Goal: Information Seeking & Learning: Find specific fact

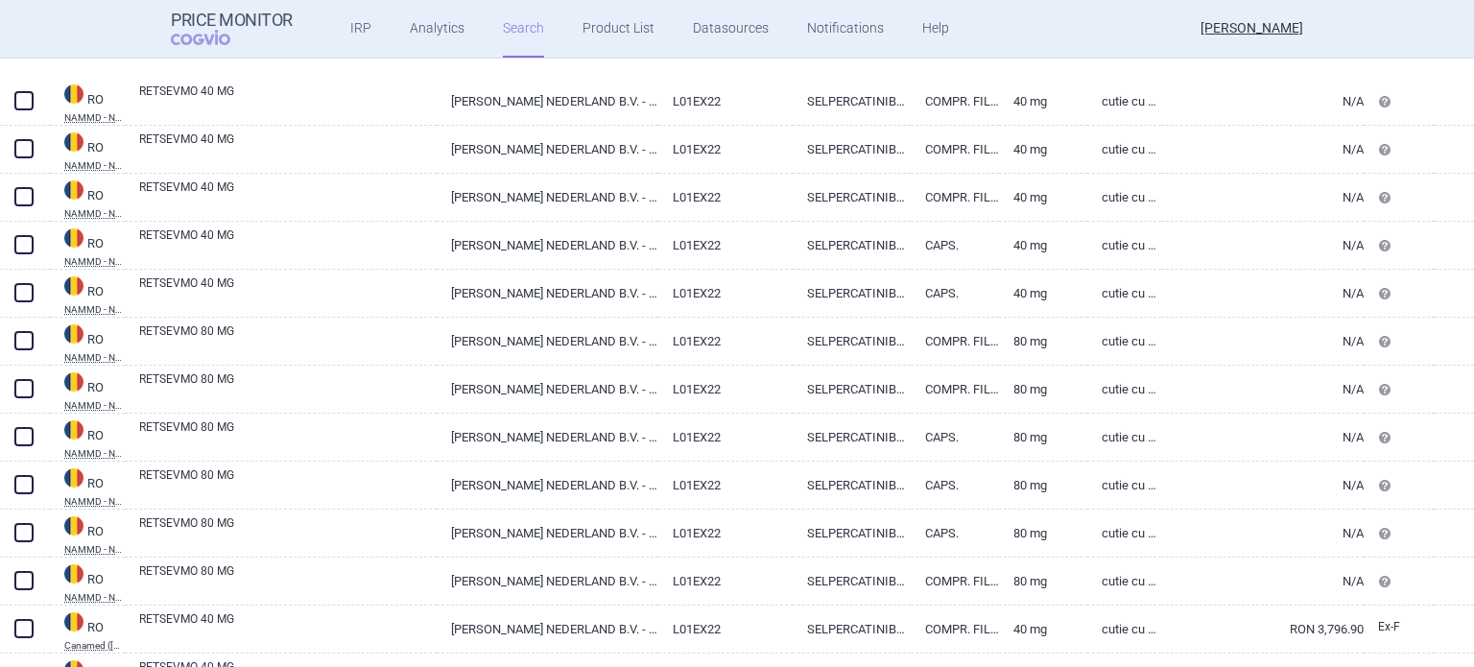
select select "brandName"
select select "country"
select select "mah"
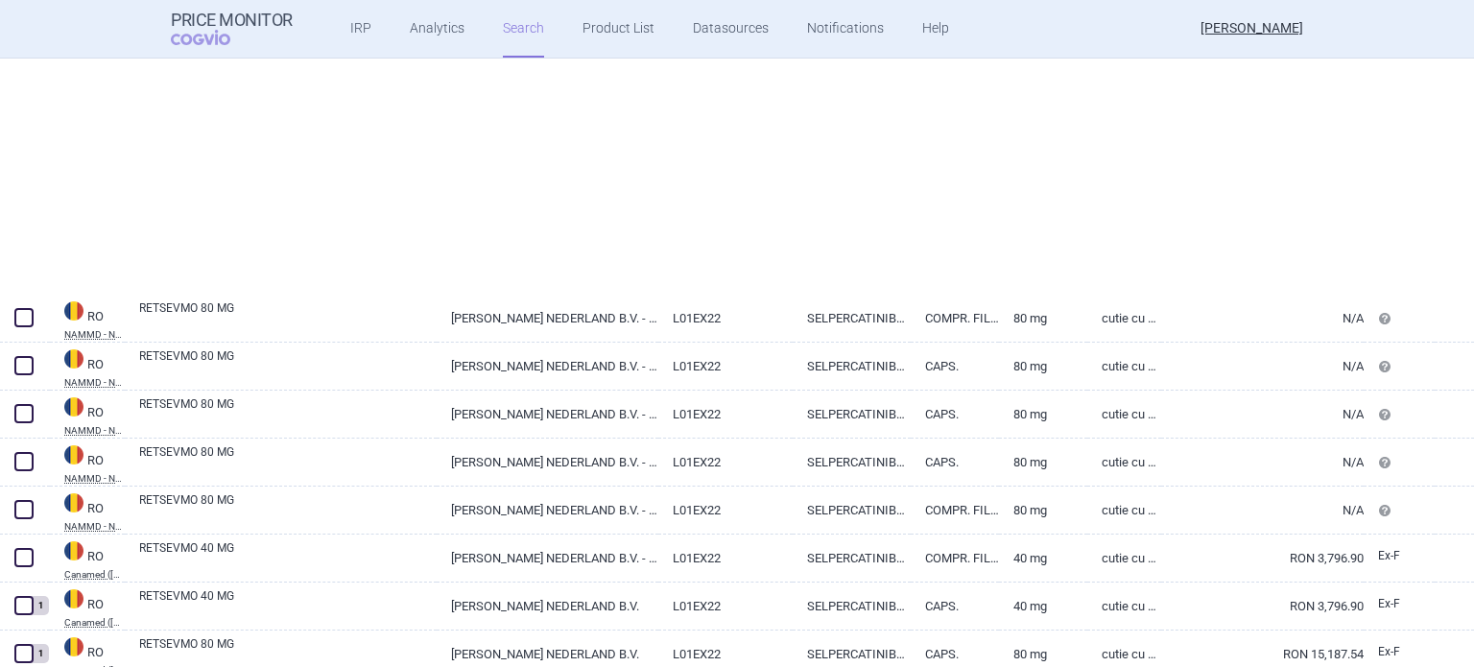
scroll to position [891, 0]
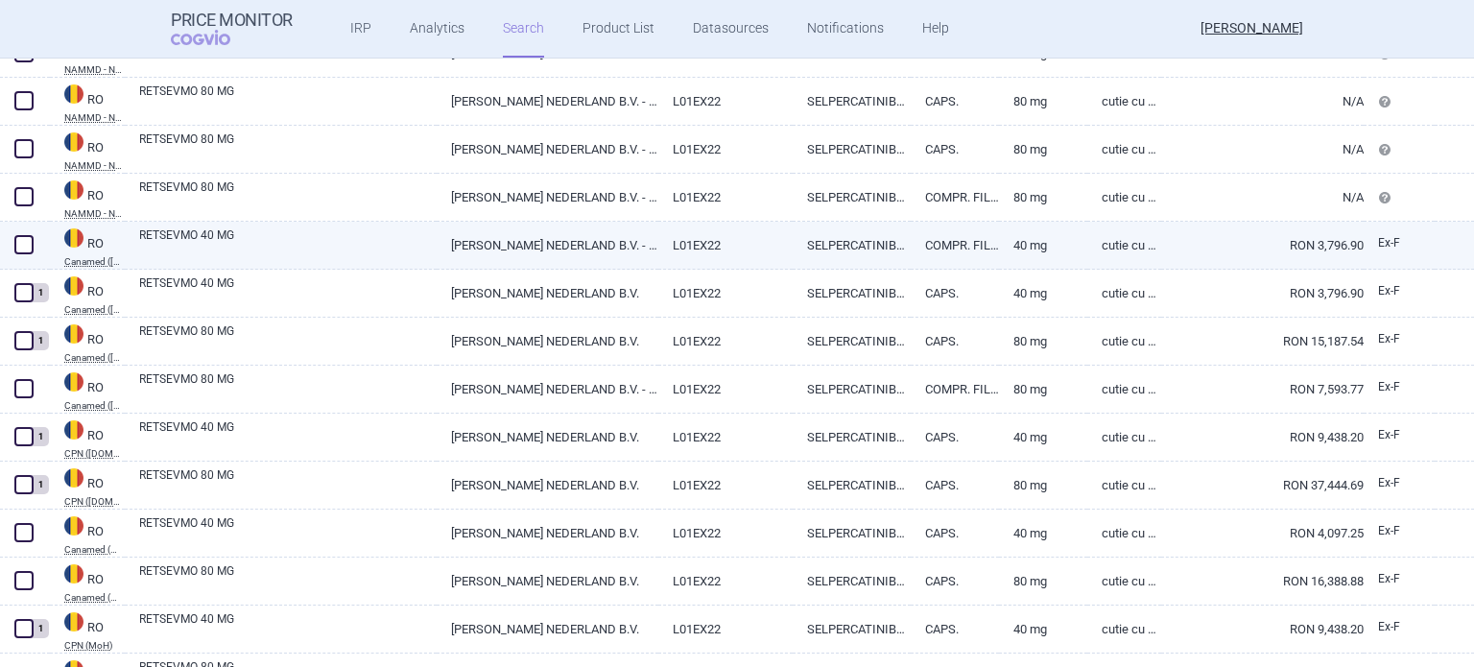
click at [877, 241] on link "SELPERCATINIBUM" at bounding box center [852, 245] width 118 height 47
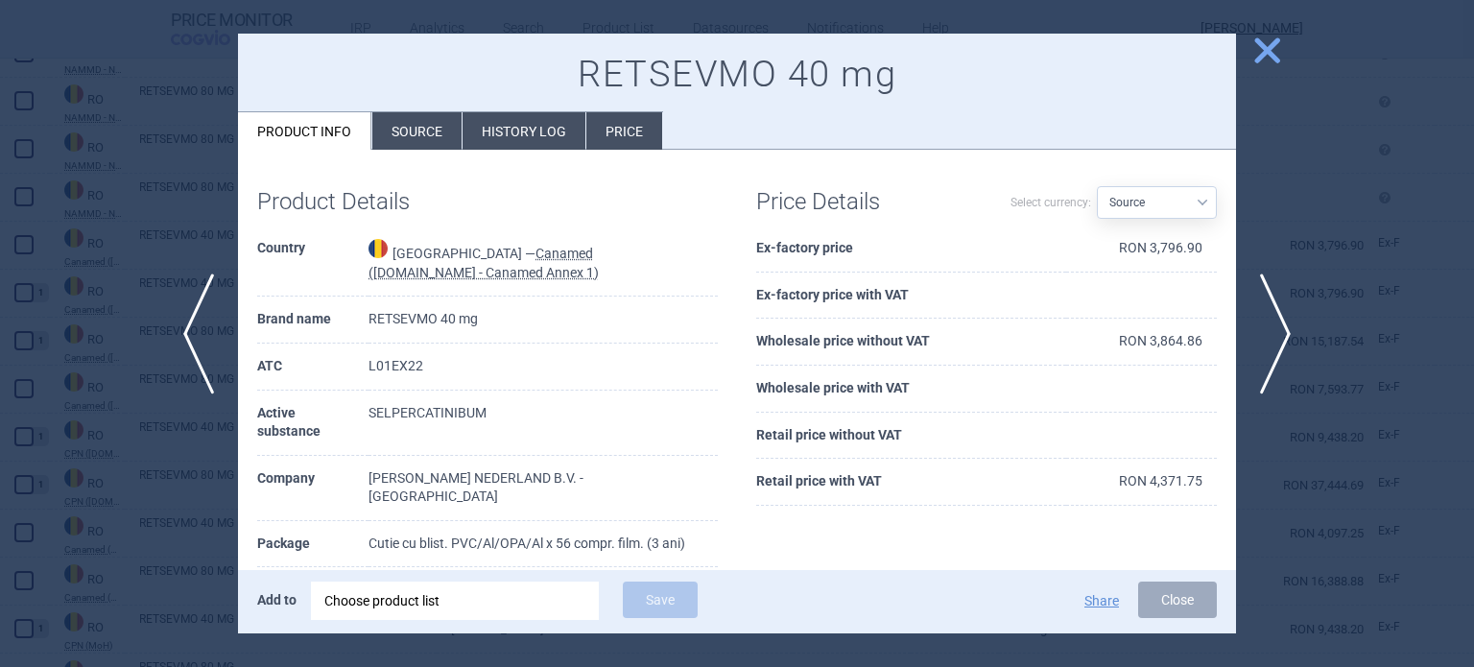
click at [434, 140] on li "Source" at bounding box center [416, 130] width 89 height 37
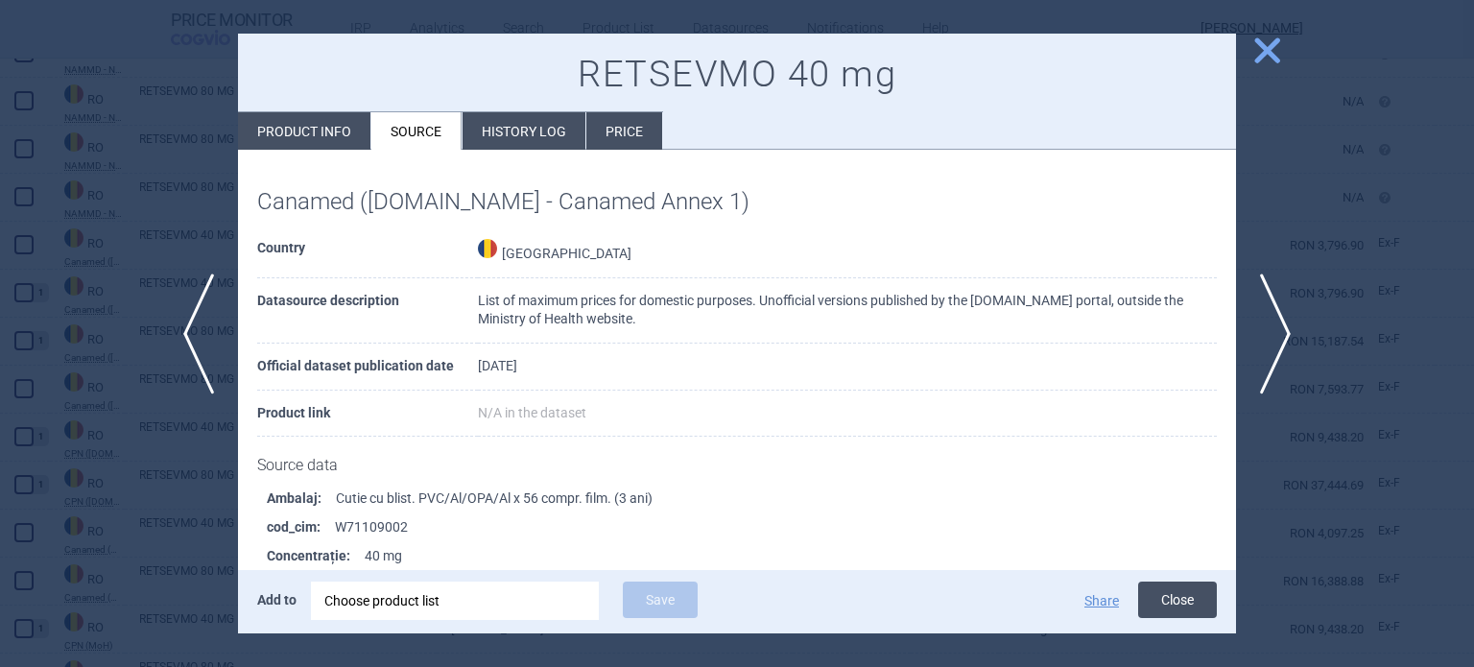
click at [1192, 596] on button "Close" at bounding box center [1177, 600] width 79 height 36
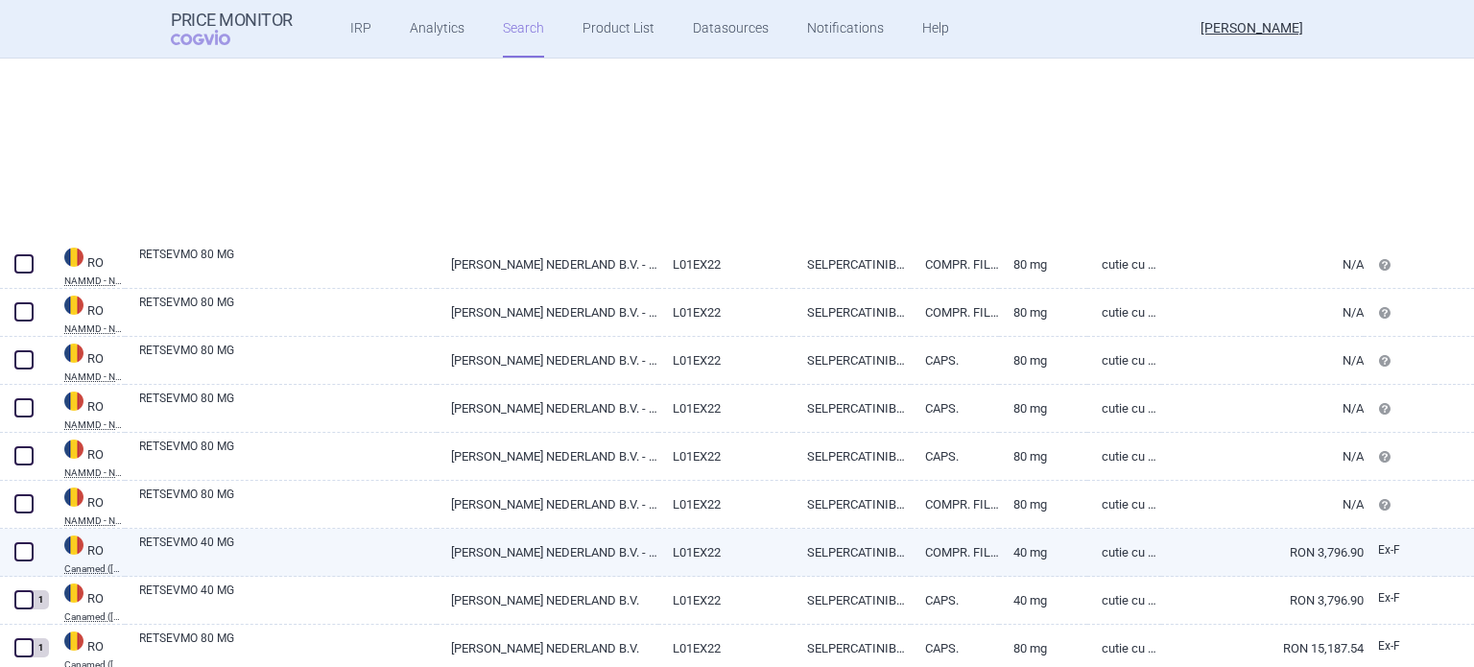
select select "brandName"
select select "country"
select select "mah"
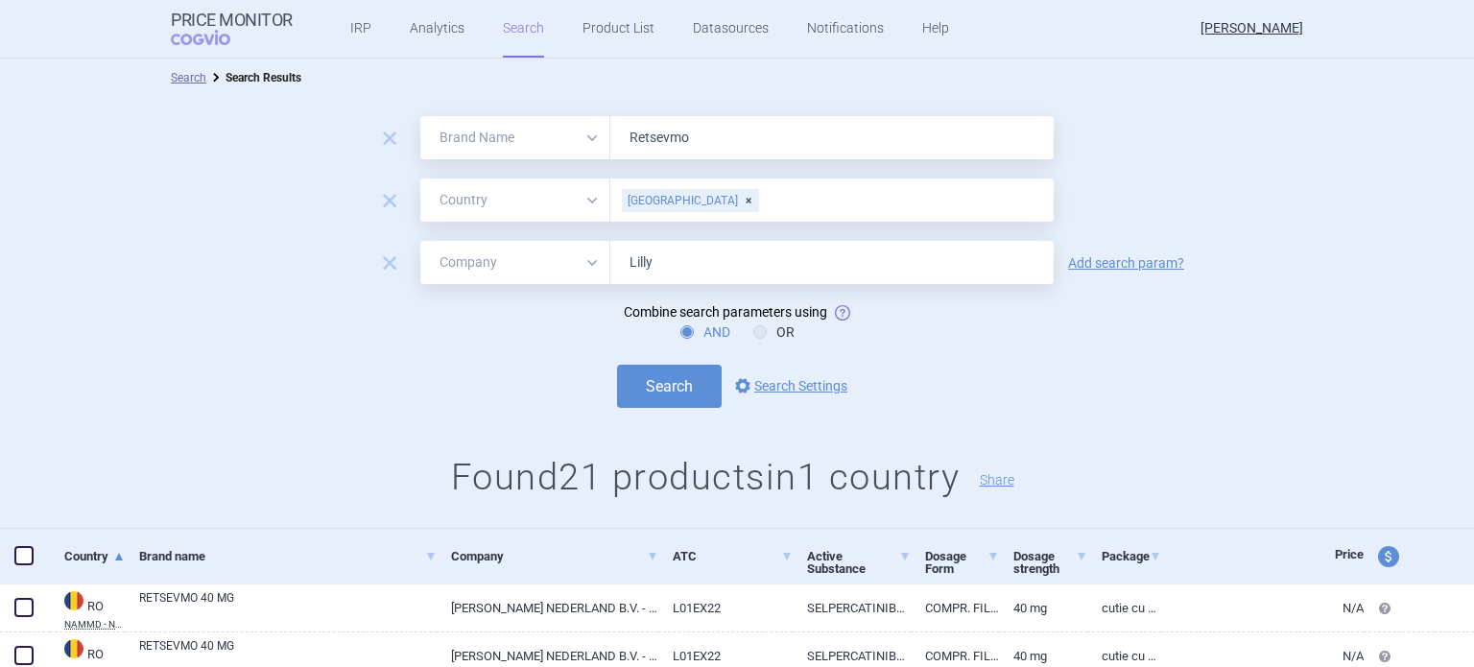
drag, startPoint x: 703, startPoint y: 140, endPoint x: 604, endPoint y: 163, distance: 101.5
click at [604, 163] on form "remove All Brand Name ATC Company Active Substance Country Newer than Retsevmo …" at bounding box center [737, 262] width 1474 height 292
type input "Verzenios"
click at [674, 201] on div "[GEOGRAPHIC_DATA]" at bounding box center [690, 200] width 137 height 23
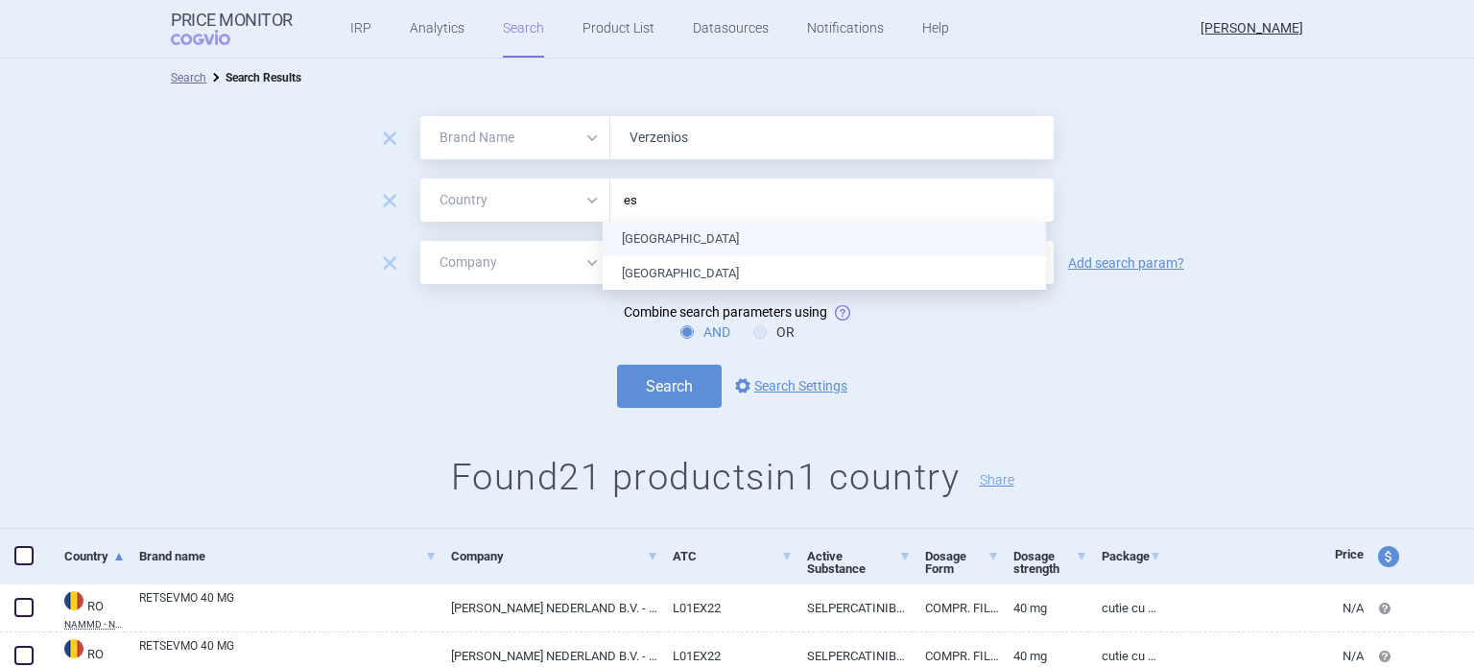
type input "est"
click at [669, 237] on ul "[GEOGRAPHIC_DATA]" at bounding box center [824, 239] width 443 height 35
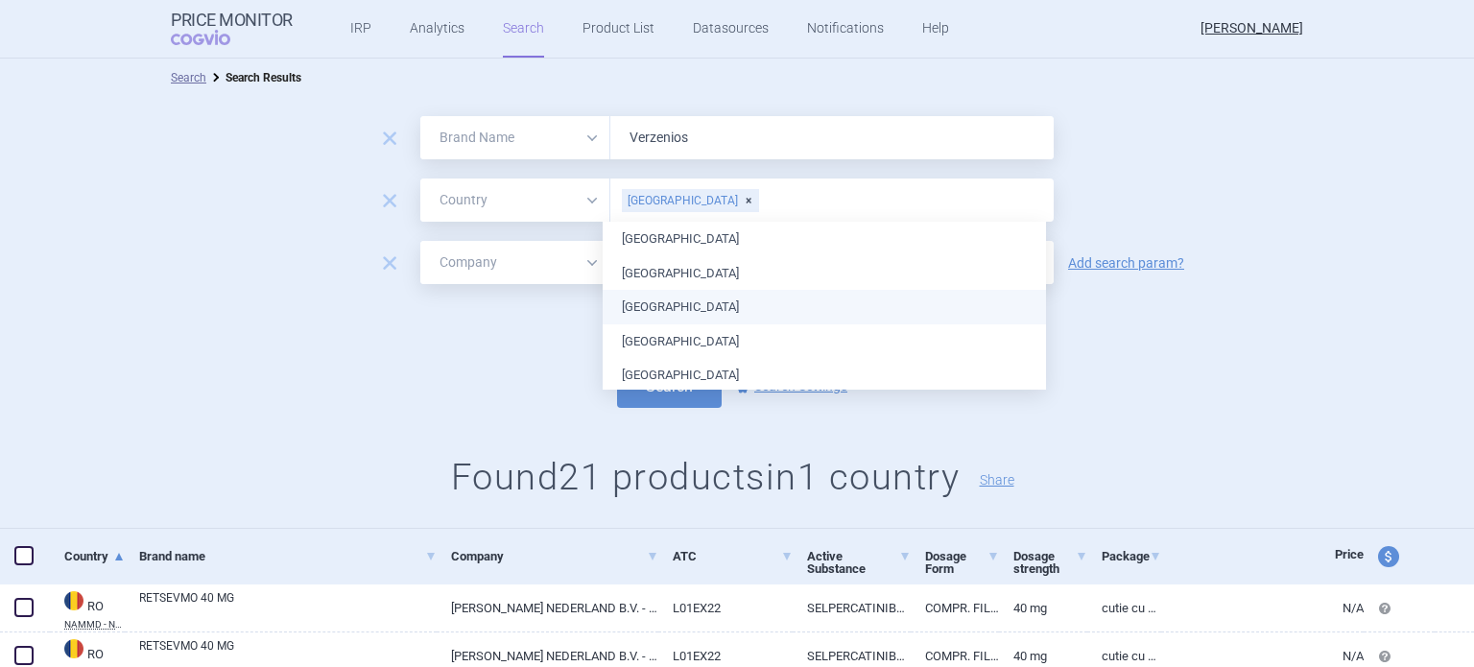
click at [1198, 323] on div "AND OR" at bounding box center [737, 332] width 1474 height 19
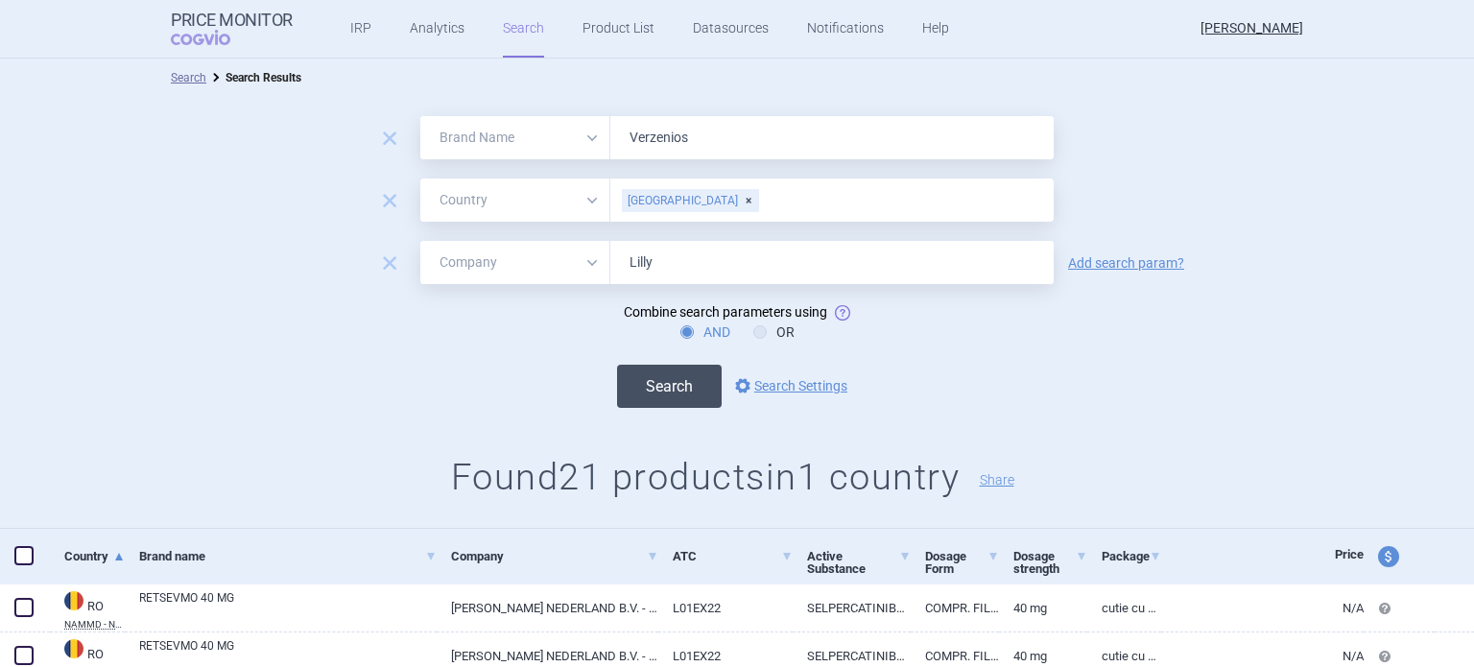
click at [677, 395] on button "Search" at bounding box center [669, 386] width 105 height 43
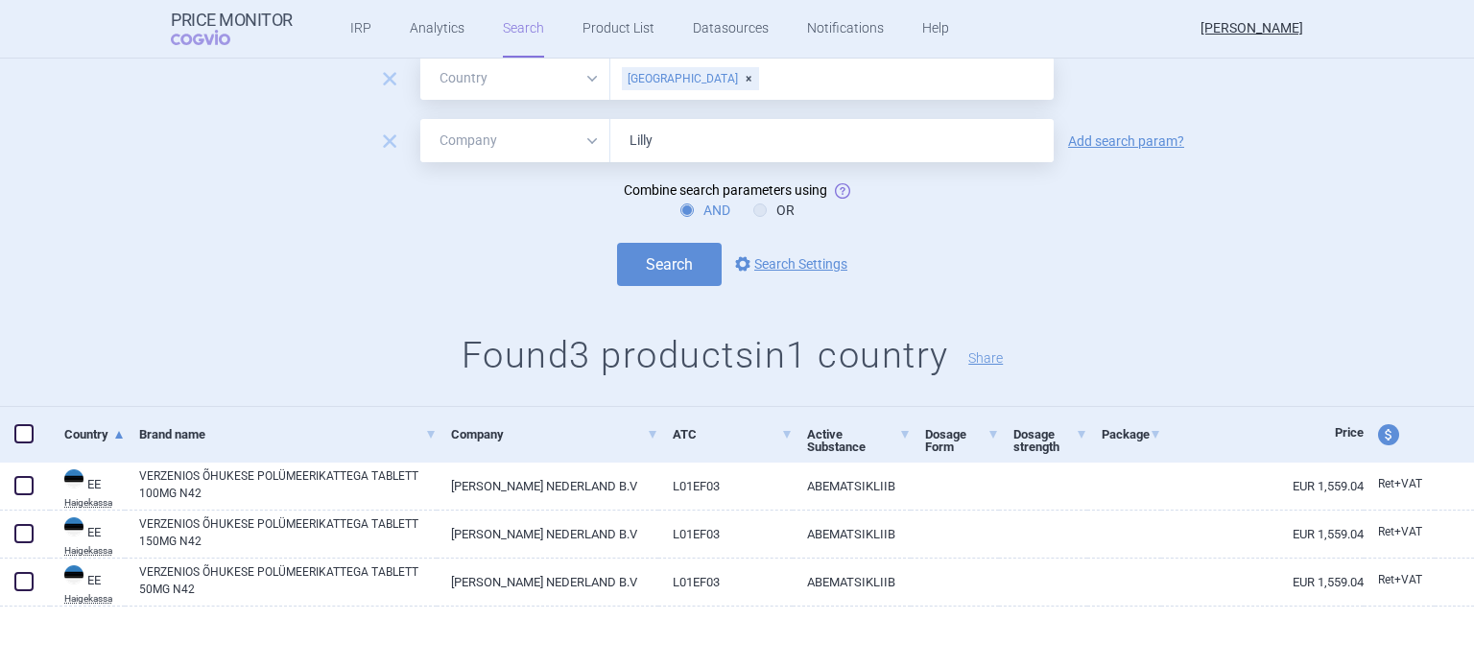
scroll to position [123, 0]
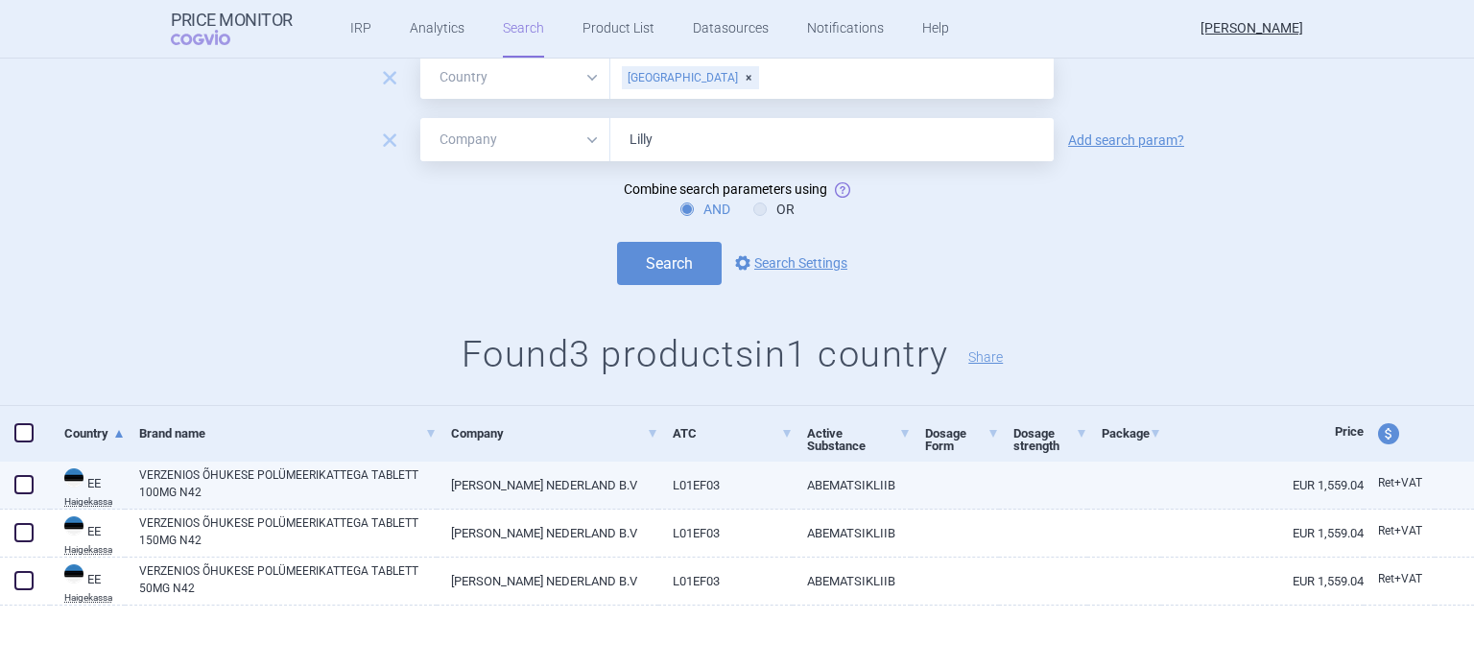
click at [1341, 487] on link "EUR 1,559.04" at bounding box center [1262, 485] width 203 height 47
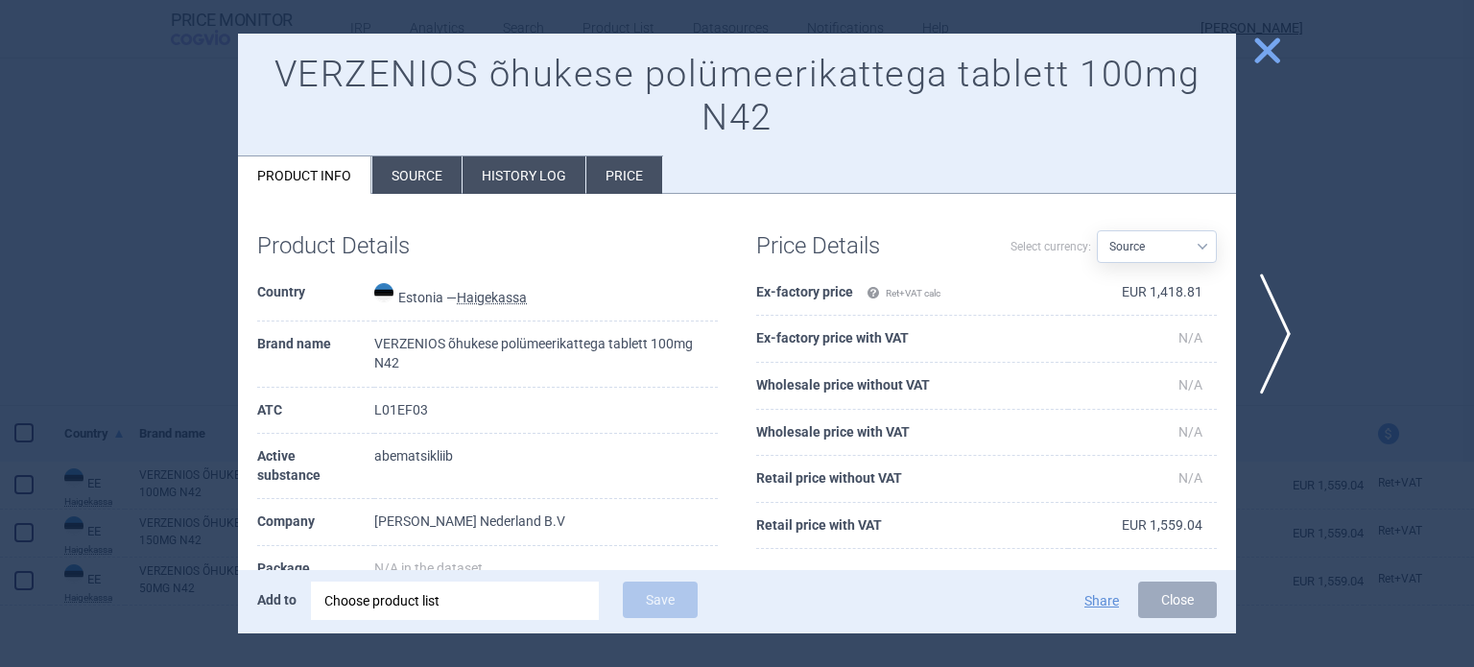
click at [411, 186] on li "Source" at bounding box center [416, 174] width 89 height 37
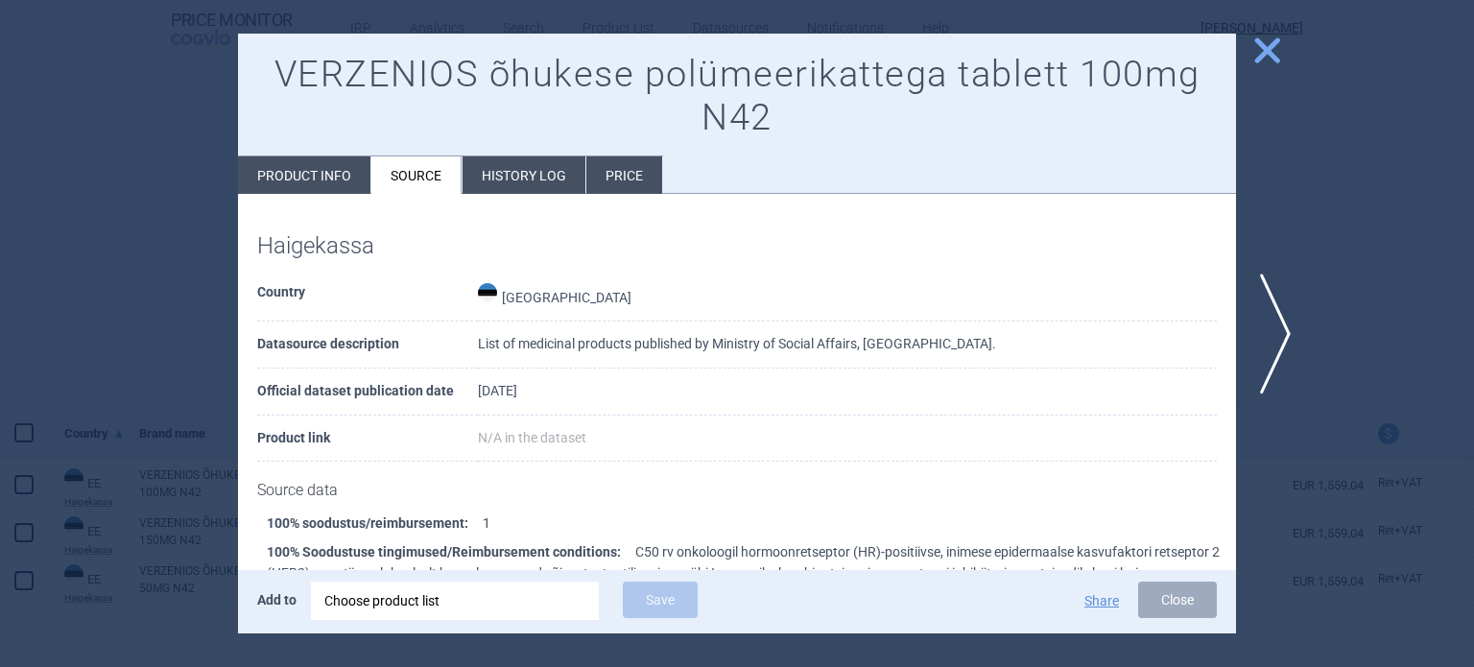
click at [319, 168] on li "Product info" at bounding box center [304, 174] width 132 height 37
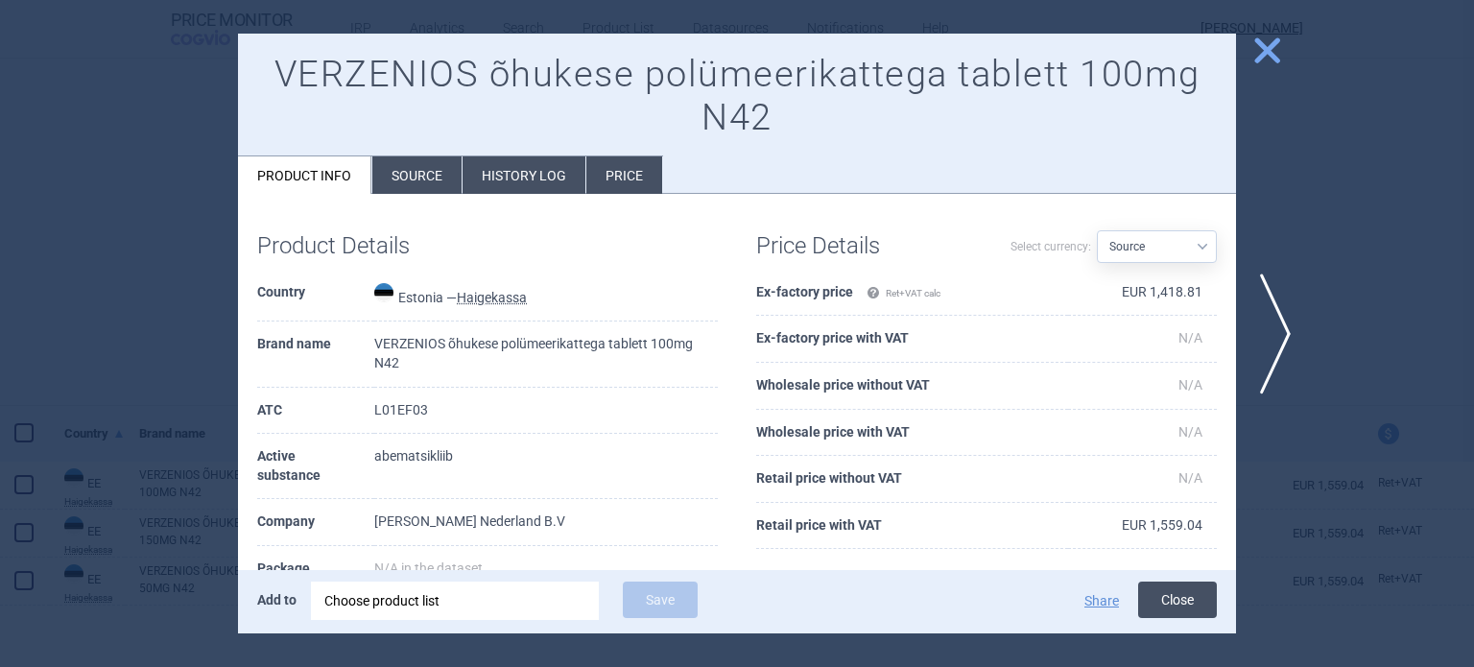
click at [1191, 608] on button "Close" at bounding box center [1177, 600] width 79 height 36
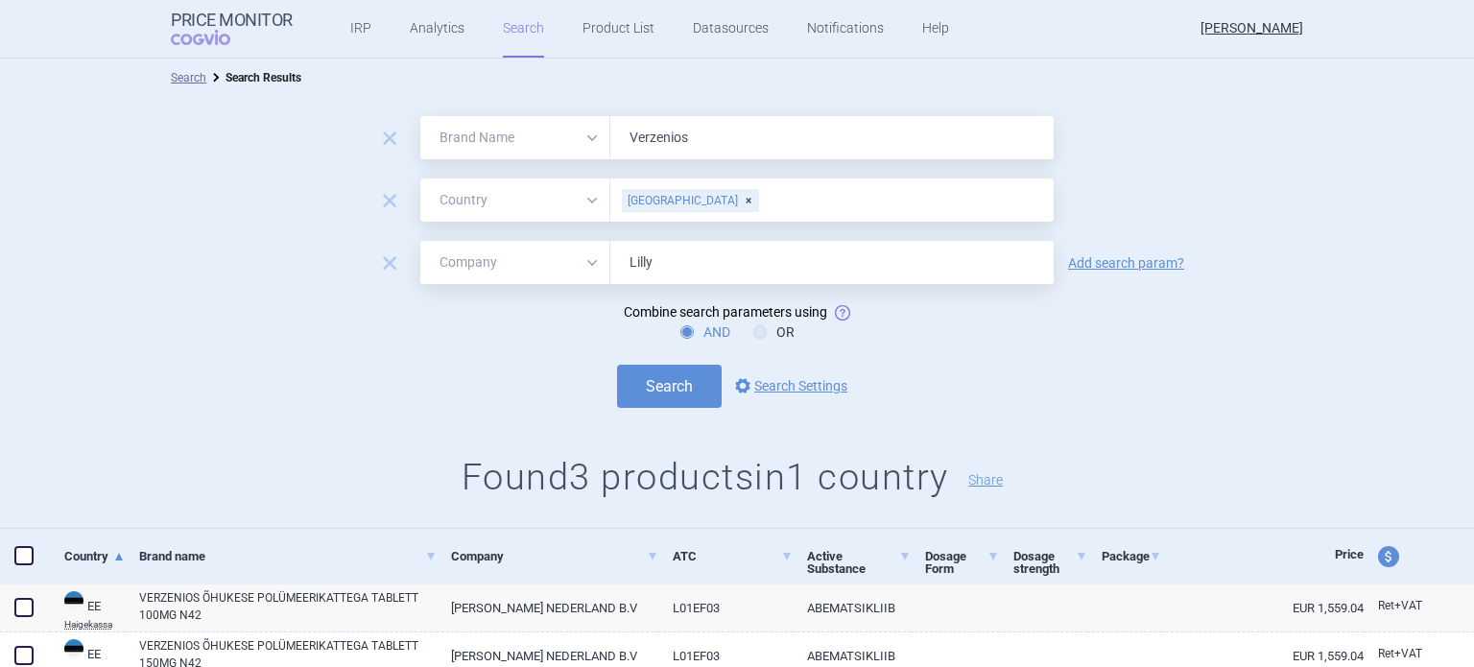
drag, startPoint x: 698, startPoint y: 140, endPoint x: 603, endPoint y: 143, distance: 95.1
click at [610, 143] on input "Verzenios" at bounding box center [831, 137] width 443 height 43
type input "Retsevmo"
click at [668, 199] on div "[GEOGRAPHIC_DATA]" at bounding box center [690, 200] width 137 height 23
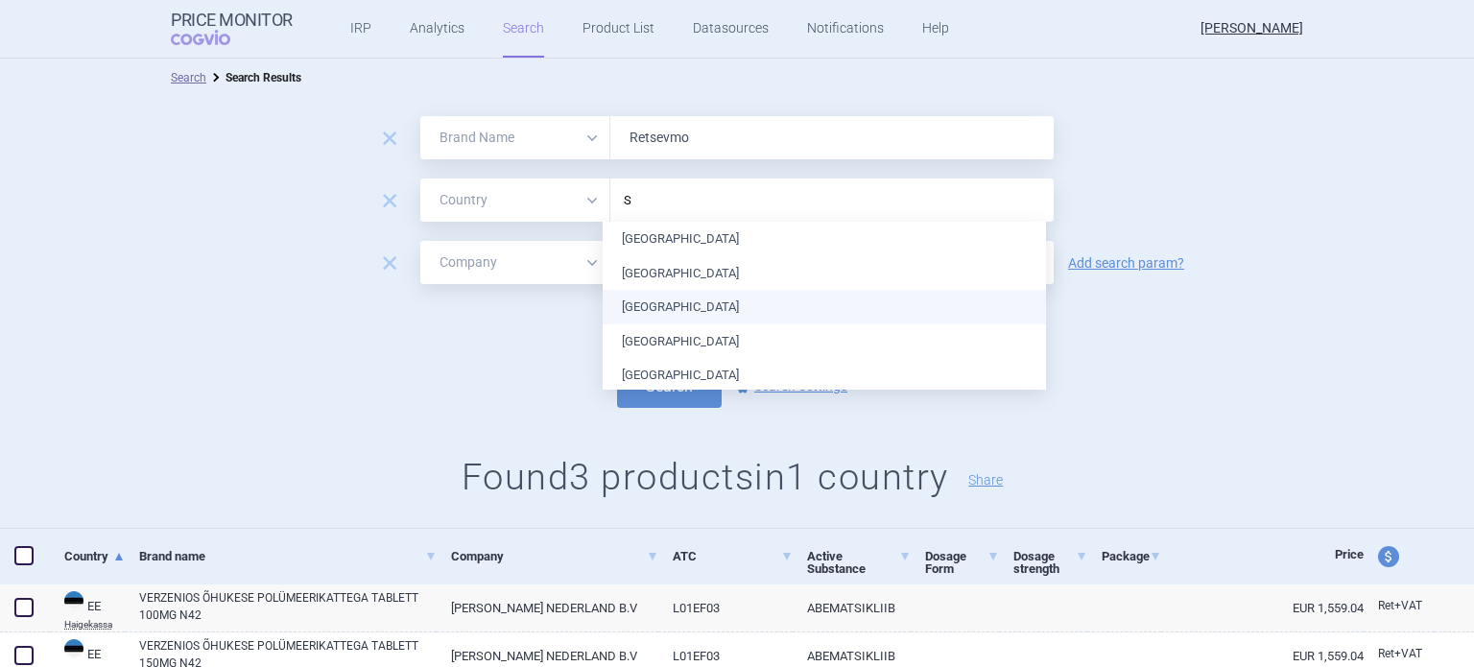
type input "Sw"
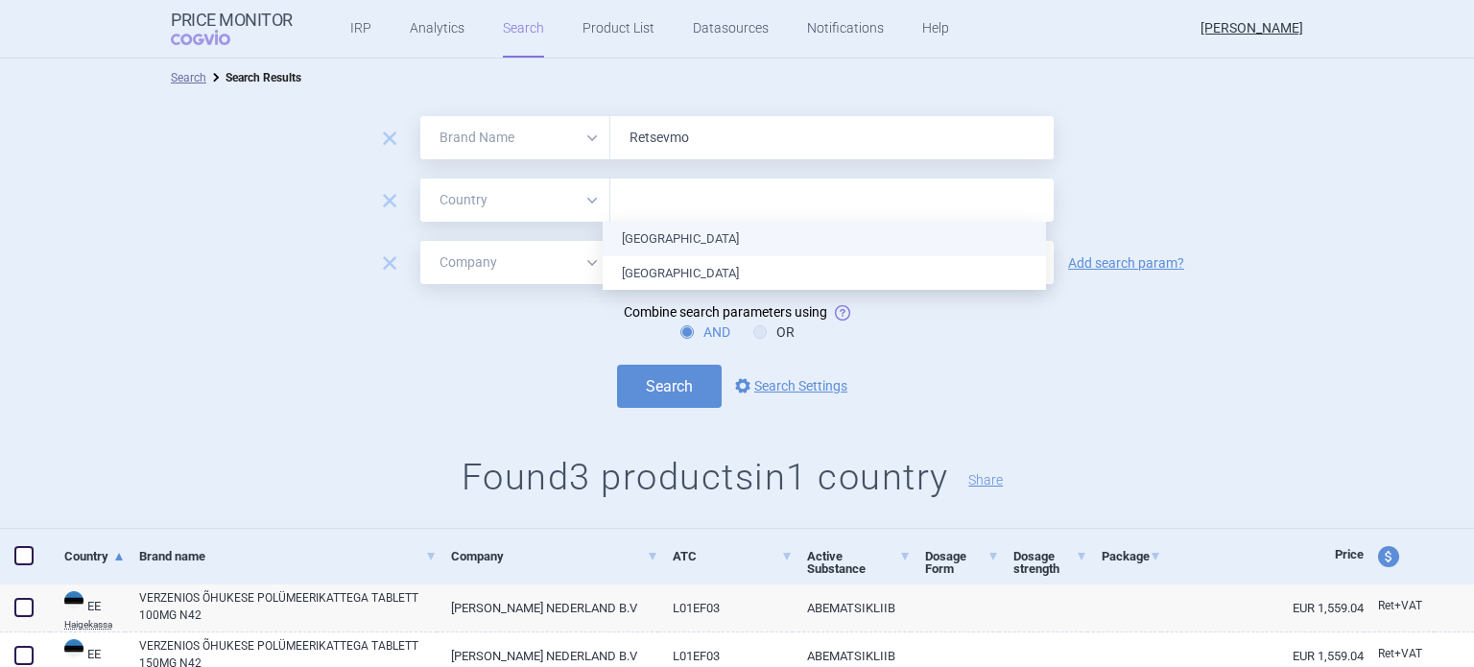
click at [659, 239] on ul "[GEOGRAPHIC_DATA] [GEOGRAPHIC_DATA]" at bounding box center [824, 256] width 443 height 68
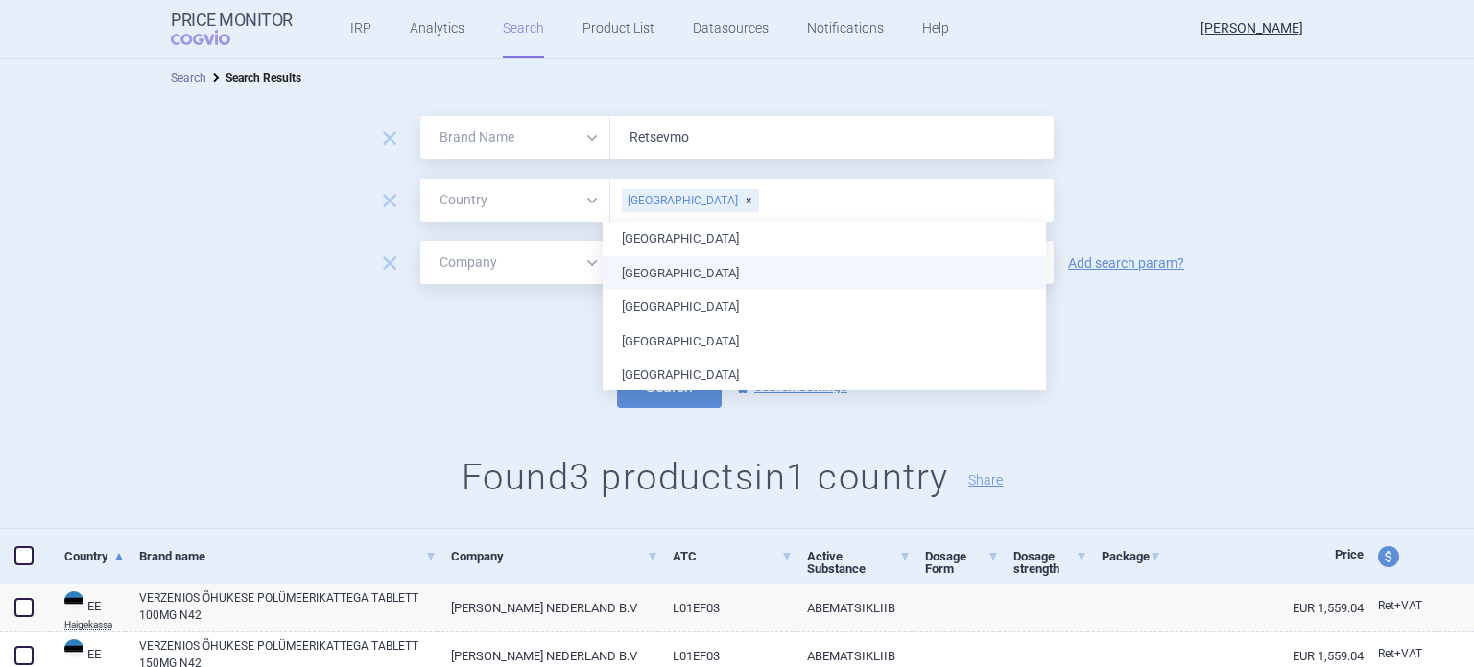
click at [1244, 332] on div "AND OR" at bounding box center [737, 332] width 1474 height 19
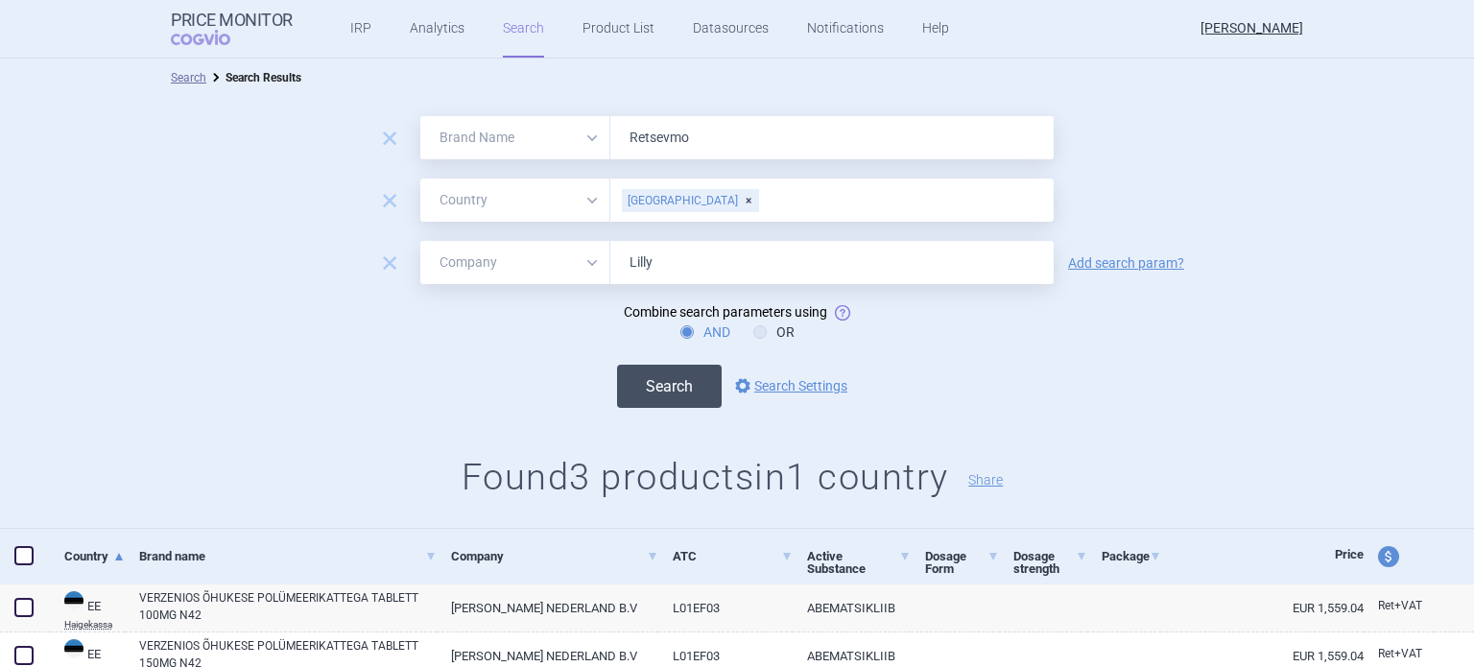
click at [682, 377] on button "Search" at bounding box center [669, 386] width 105 height 43
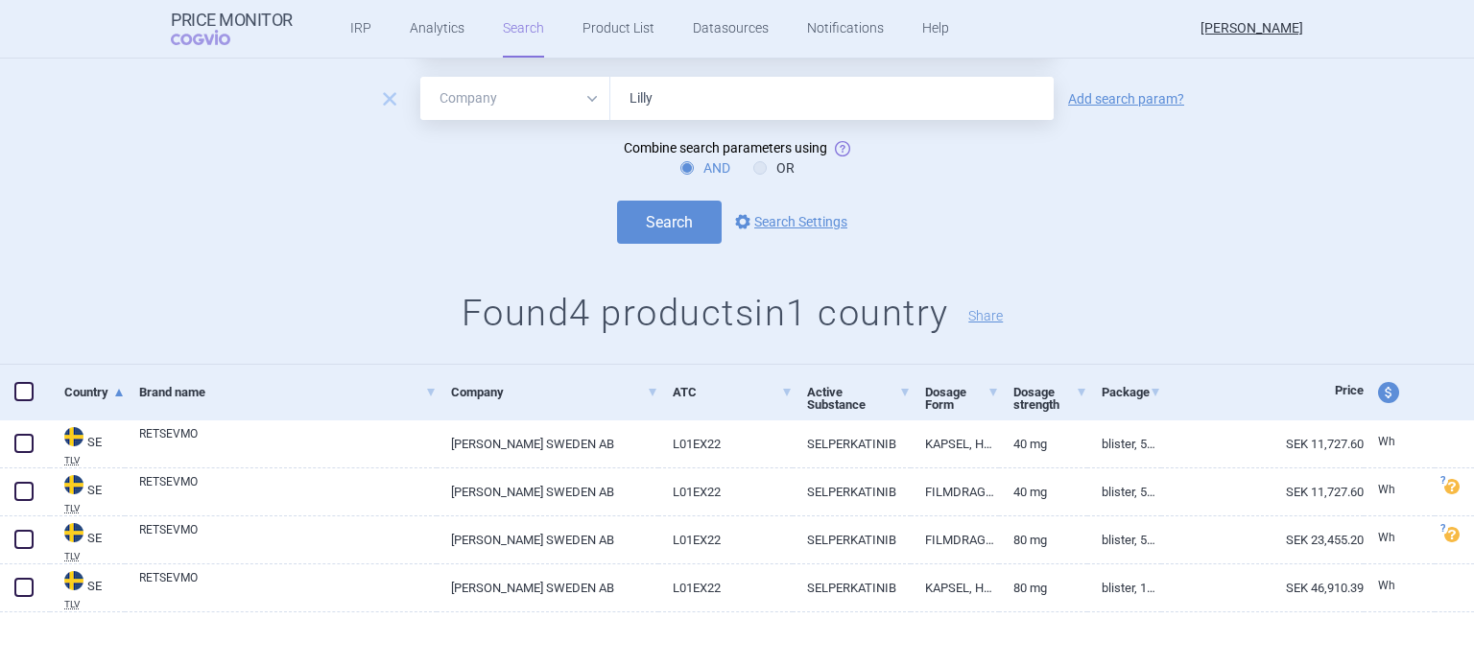
scroll to position [171, 0]
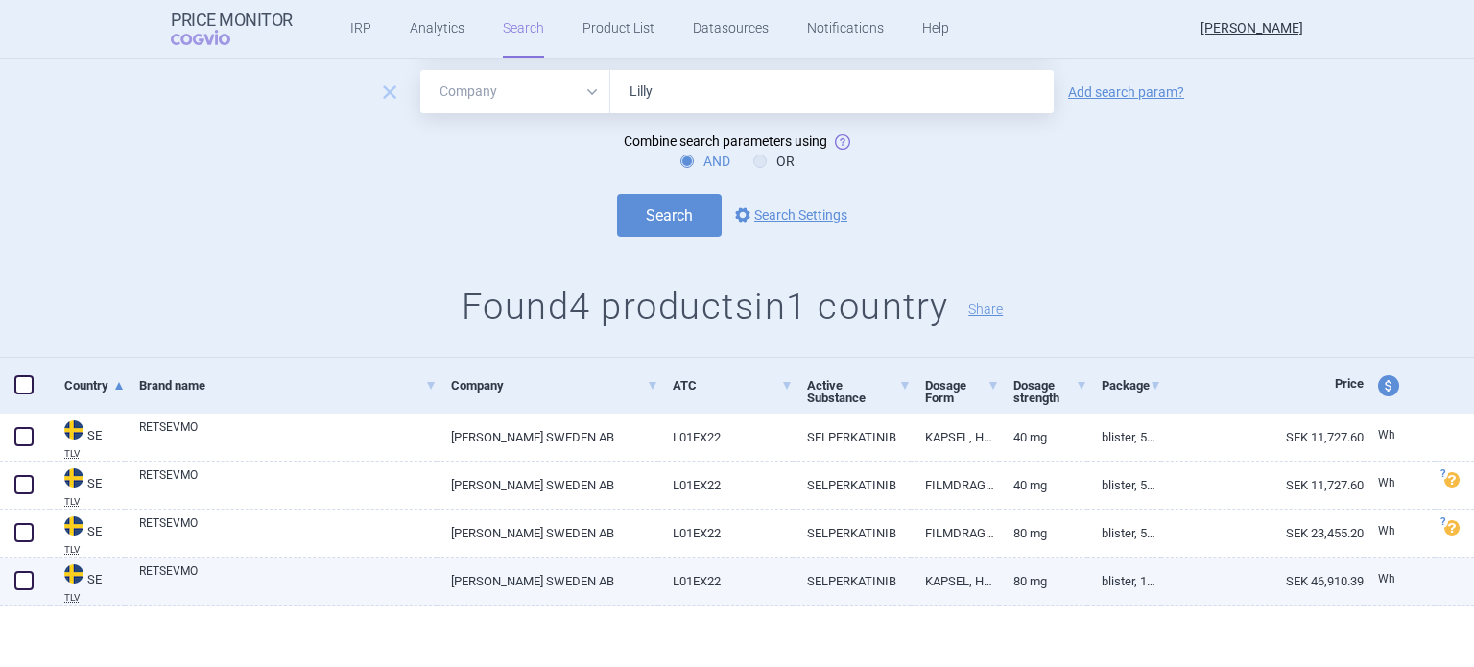
click at [1161, 583] on link "SEK 46,910.39" at bounding box center [1262, 581] width 203 height 47
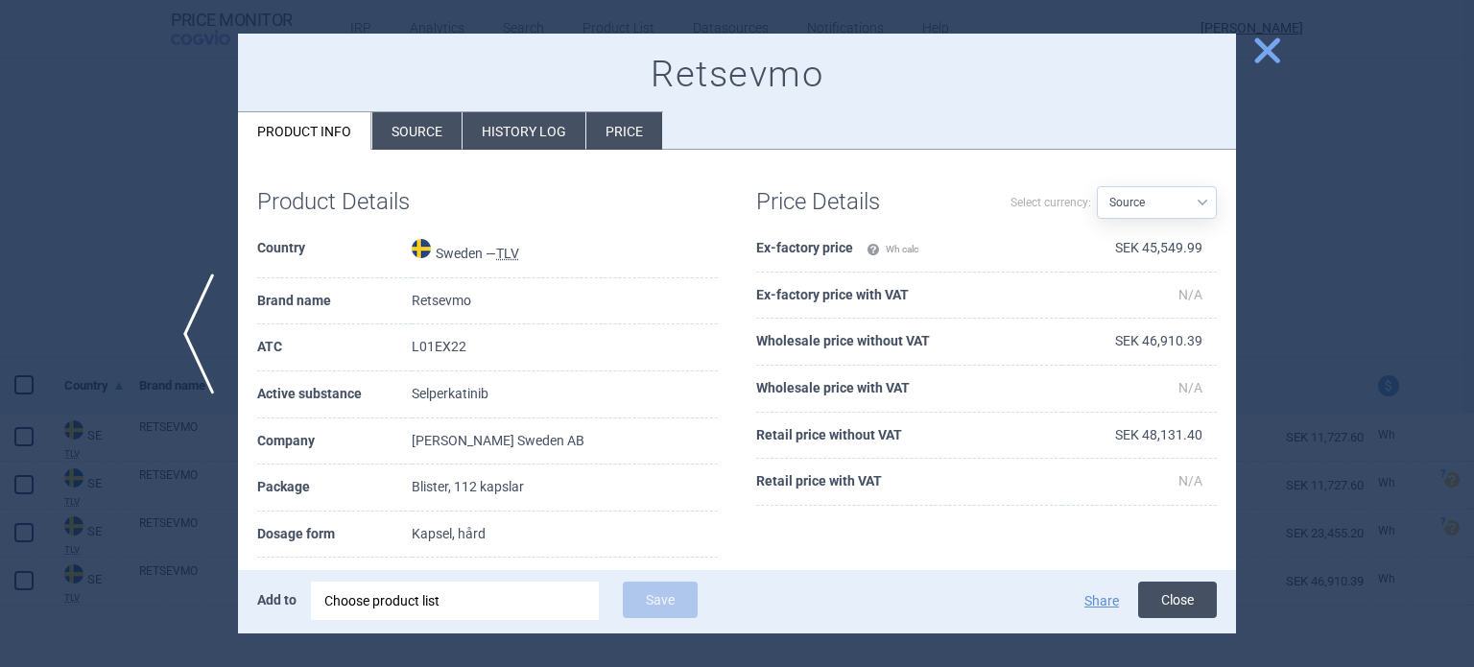
click at [1171, 598] on button "Close" at bounding box center [1177, 600] width 79 height 36
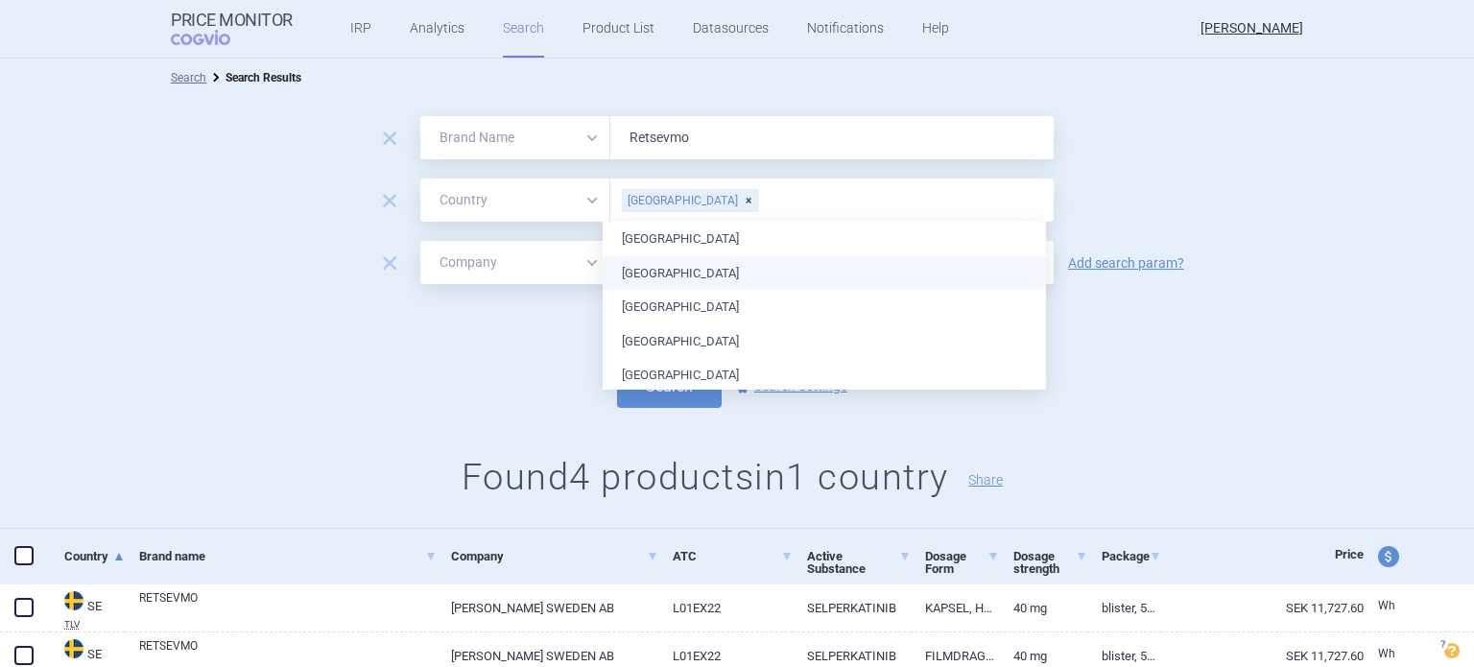
click at [760, 203] on input "text" at bounding box center [902, 200] width 284 height 25
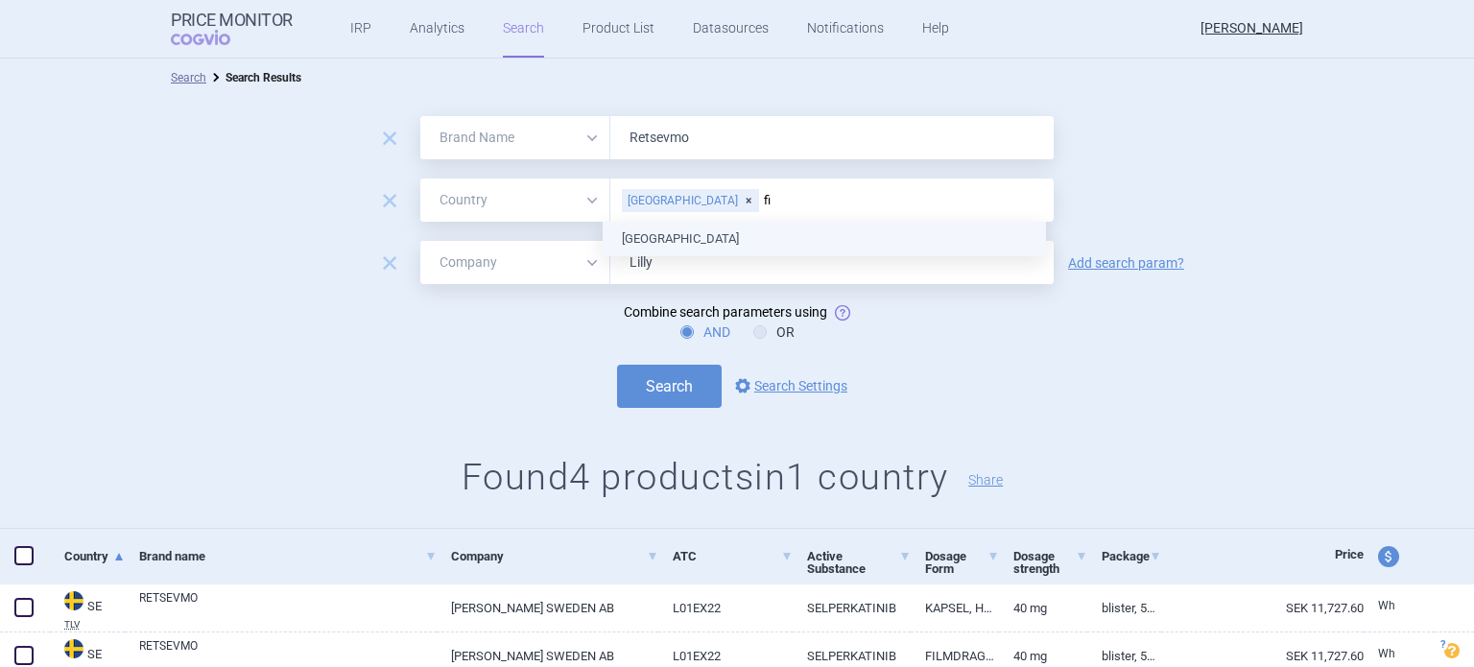
type input "fin"
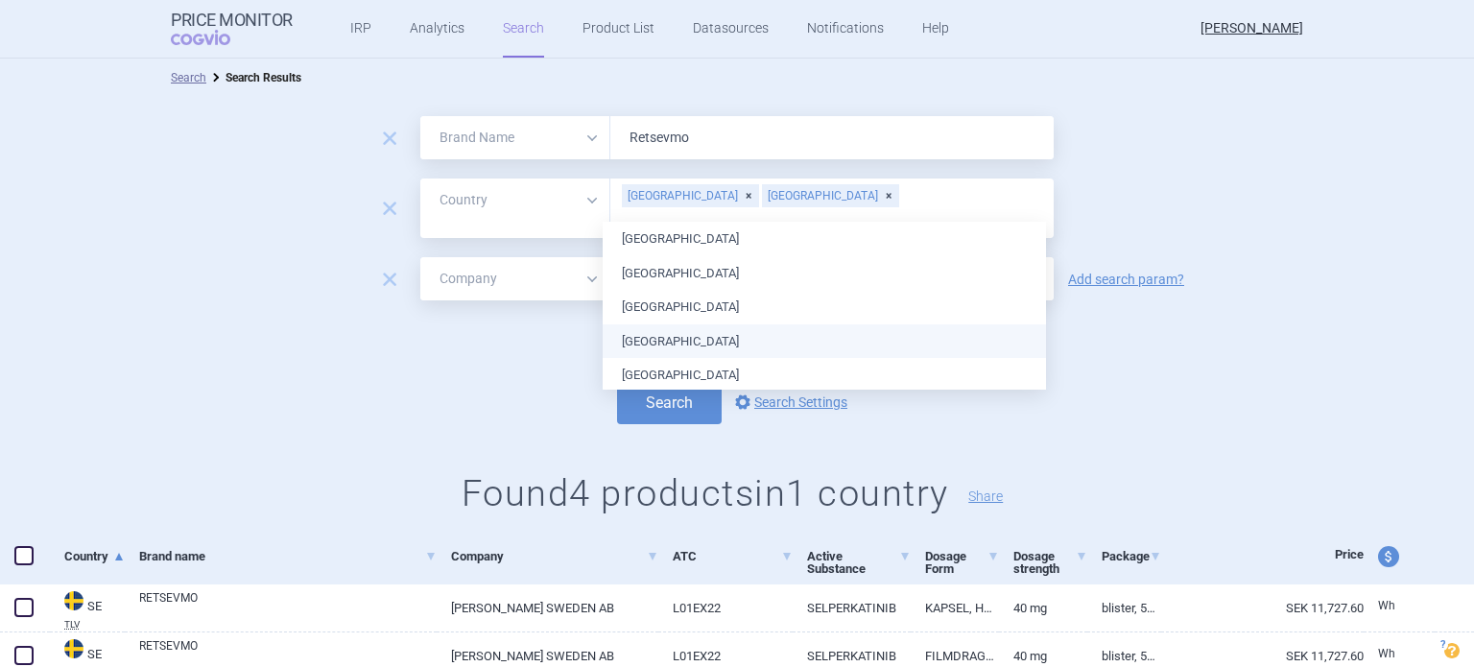
click at [1169, 341] on div "AND OR" at bounding box center [737, 348] width 1474 height 19
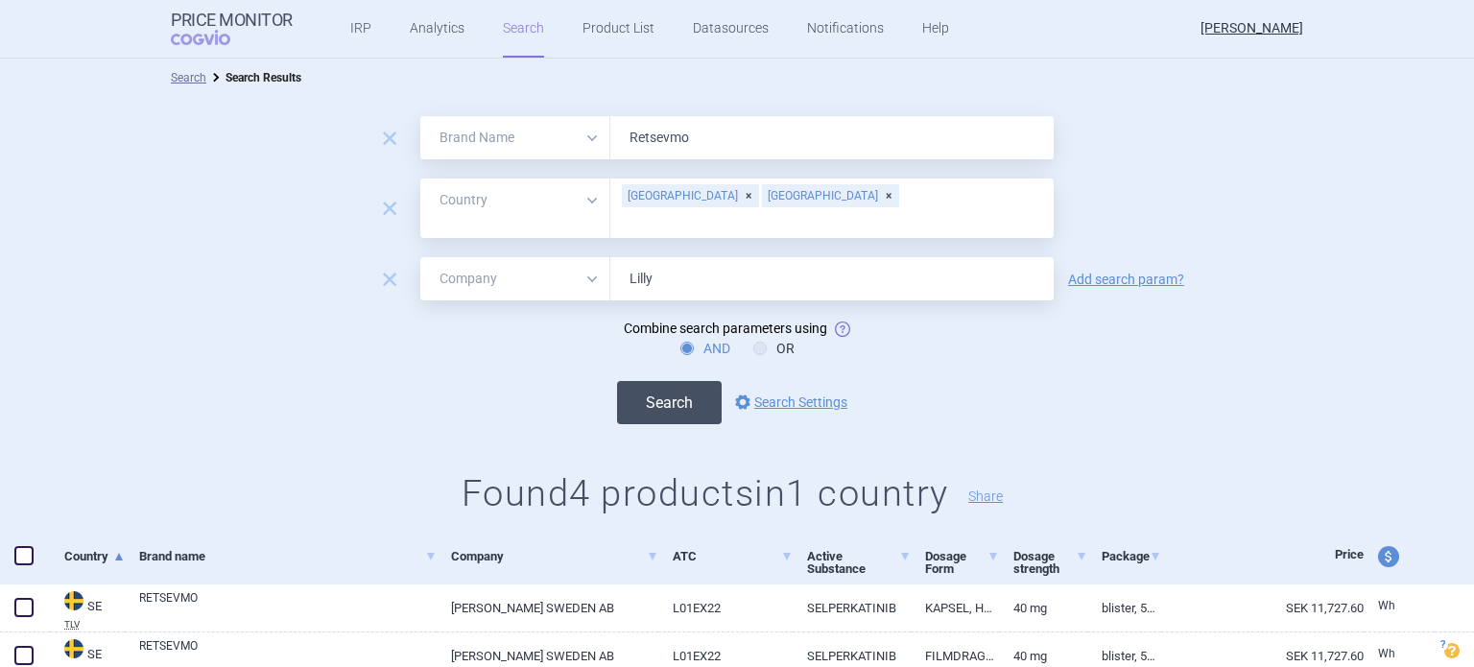
click at [681, 382] on button "Search" at bounding box center [669, 402] width 105 height 43
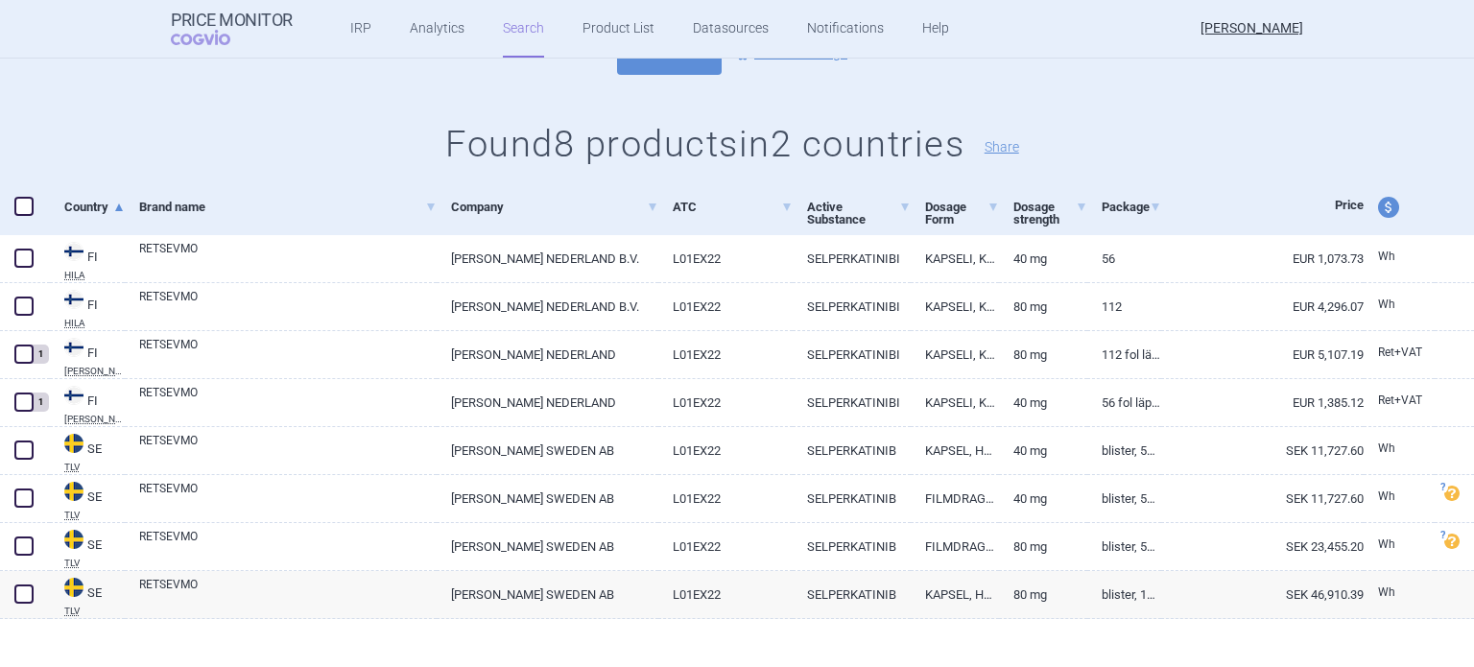
scroll to position [61, 0]
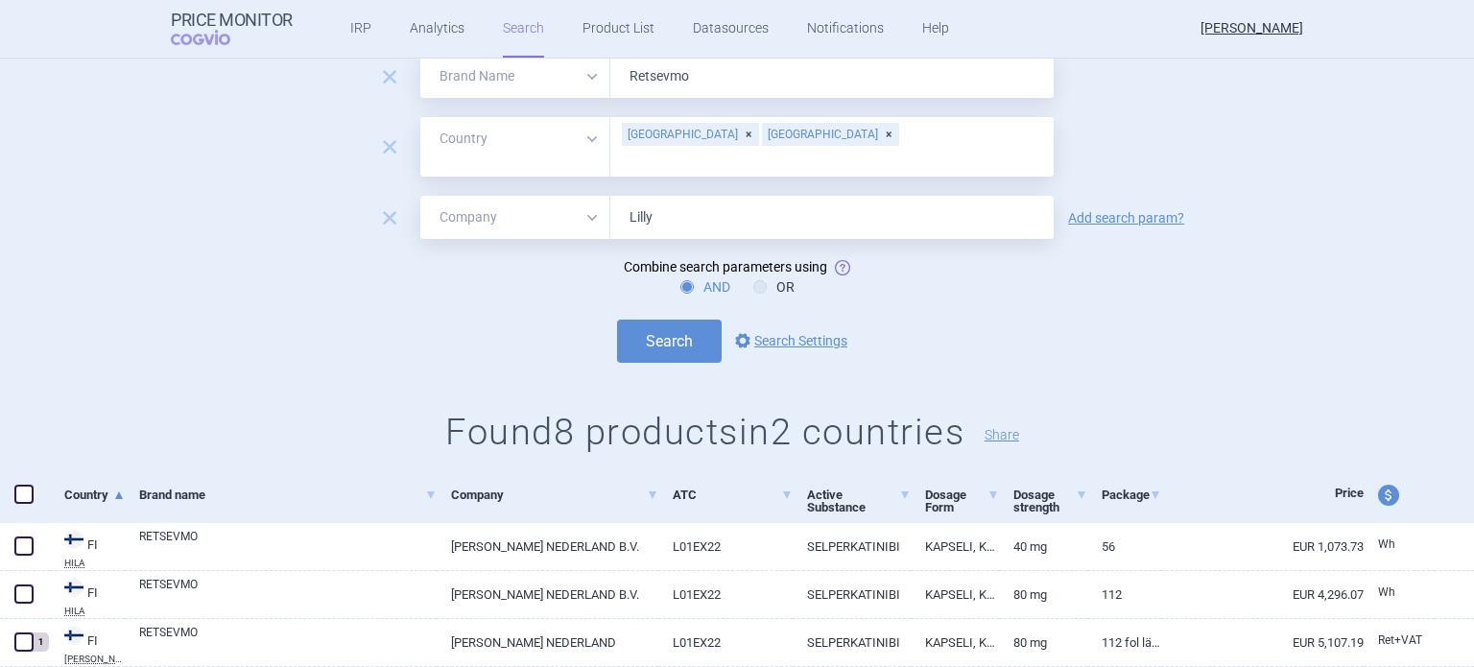
click at [672, 135] on div "[GEOGRAPHIC_DATA]" at bounding box center [690, 134] width 137 height 23
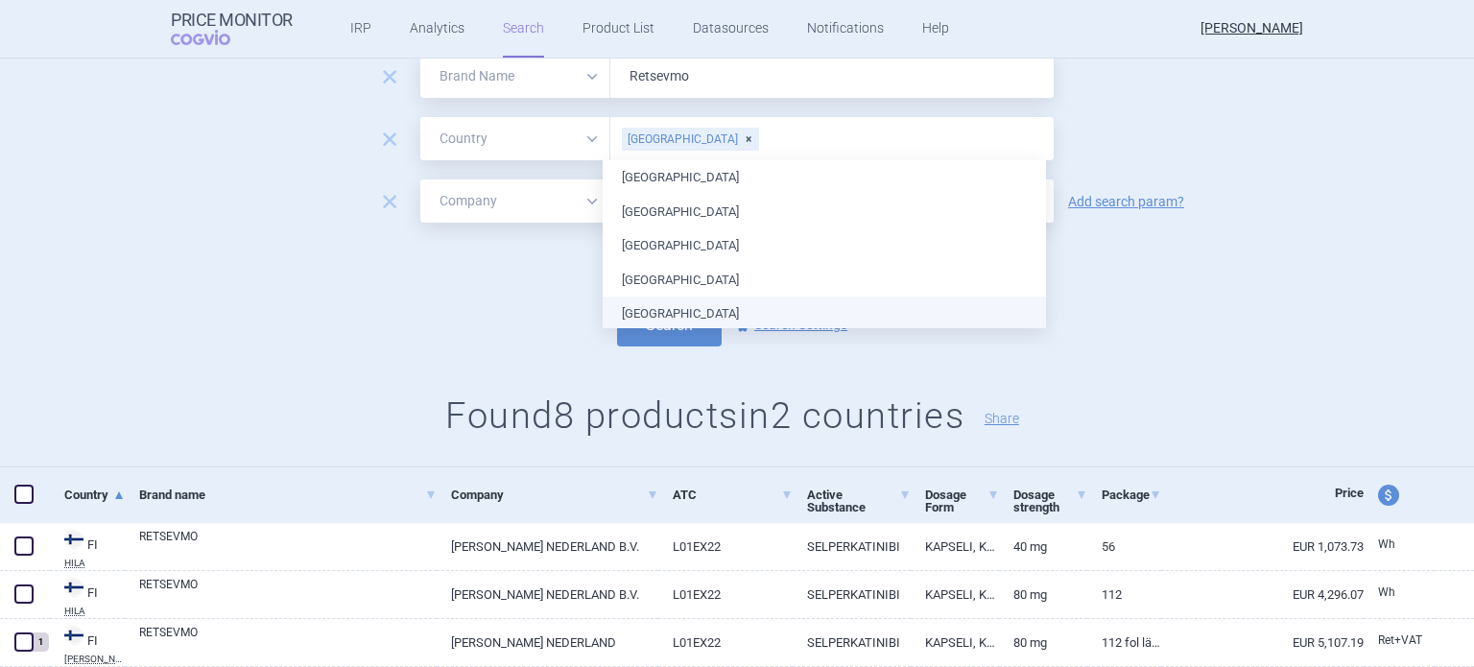
click at [1161, 352] on div "remove All Brand Name ATC Company Active Substance Country Newer than Retsevmo …" at bounding box center [737, 252] width 1474 height 432
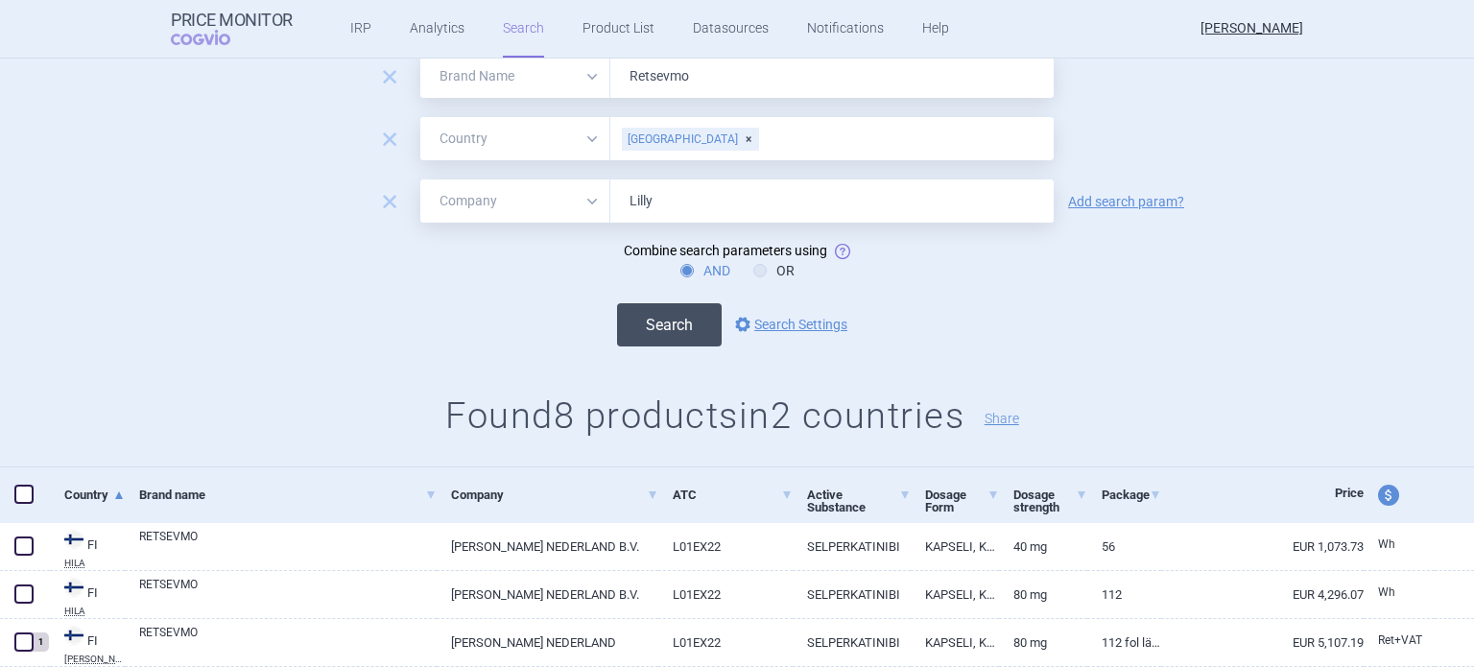
click at [677, 325] on button "Search" at bounding box center [669, 324] width 105 height 43
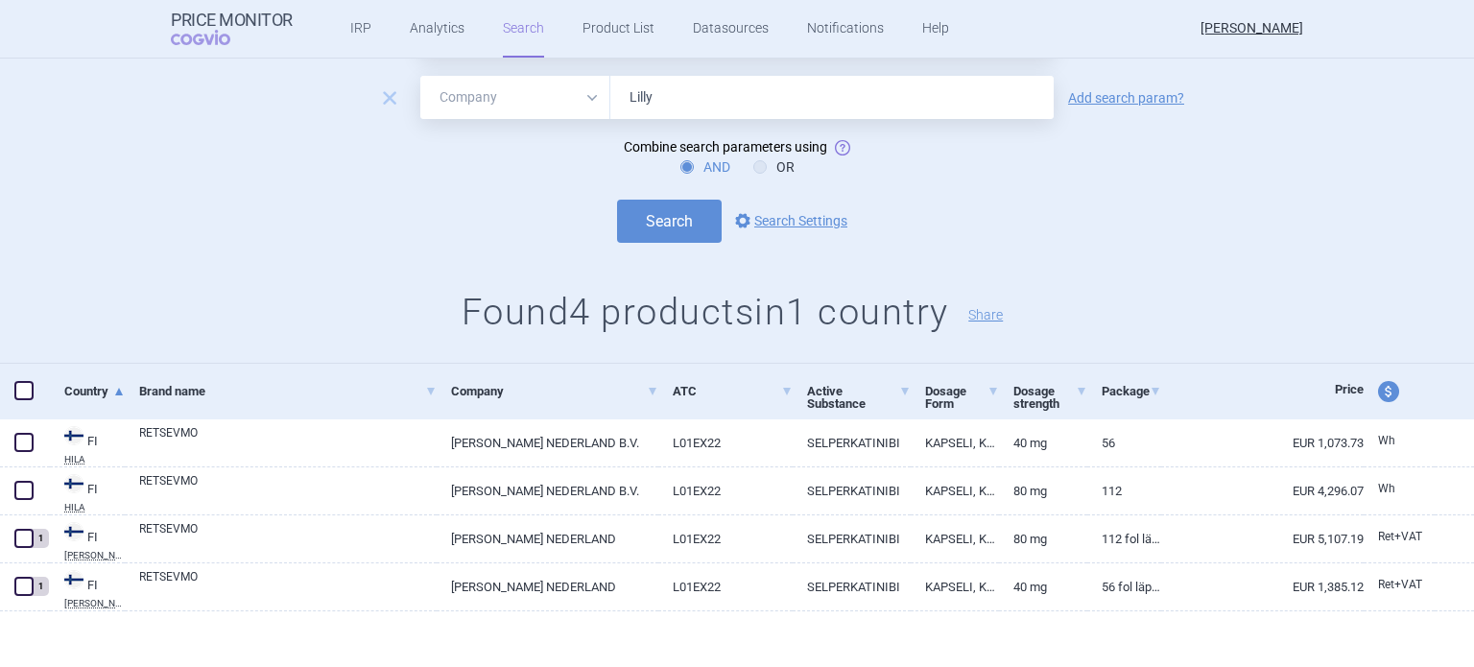
scroll to position [171, 0]
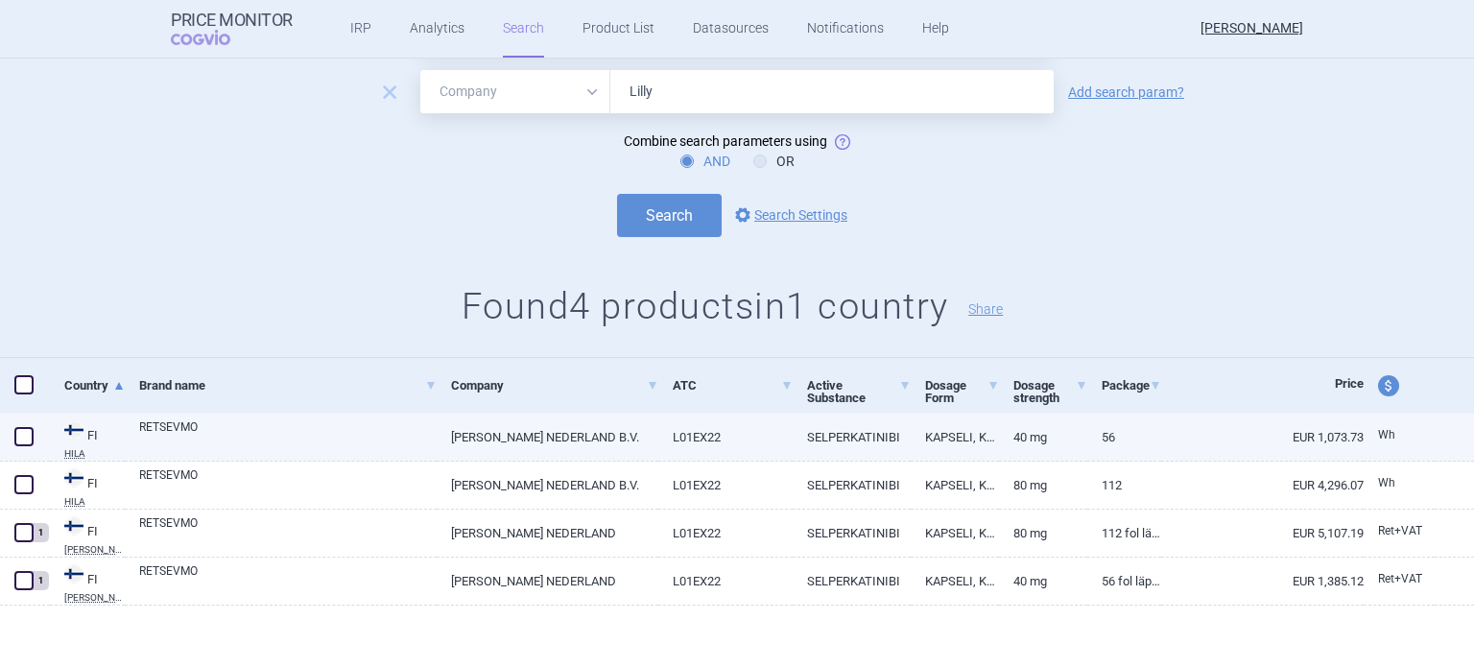
click at [1044, 444] on link "40 mg" at bounding box center [1043, 437] width 88 height 47
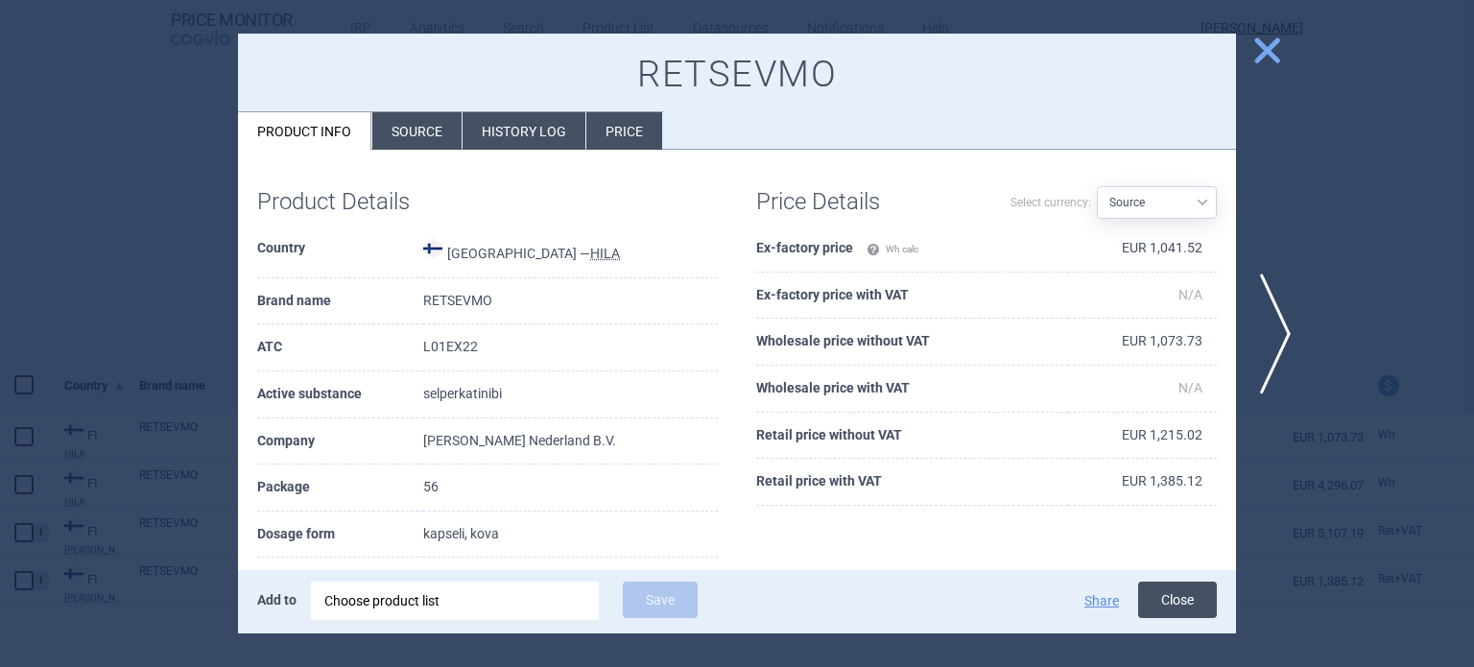
click at [1185, 601] on button "Close" at bounding box center [1177, 600] width 79 height 36
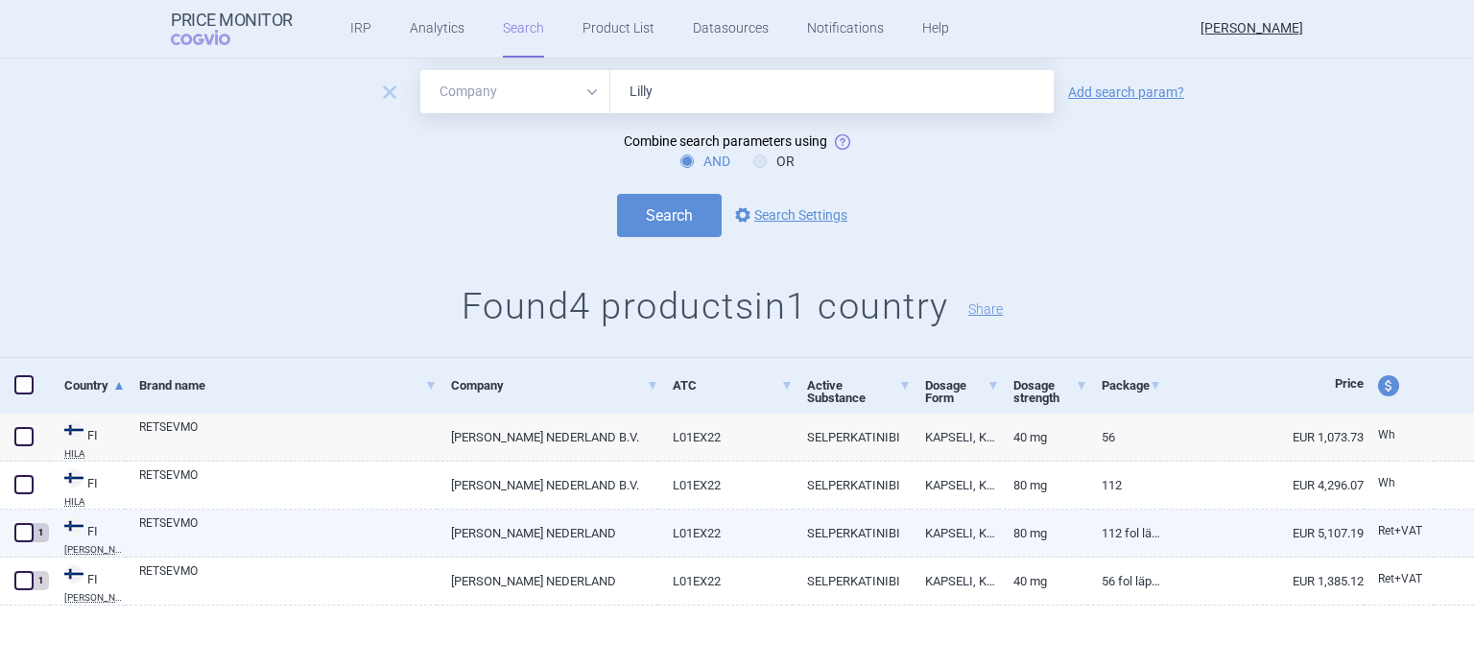
click at [1106, 537] on link "112 fol läpipainopakkaus" at bounding box center [1125, 533] width 74 height 47
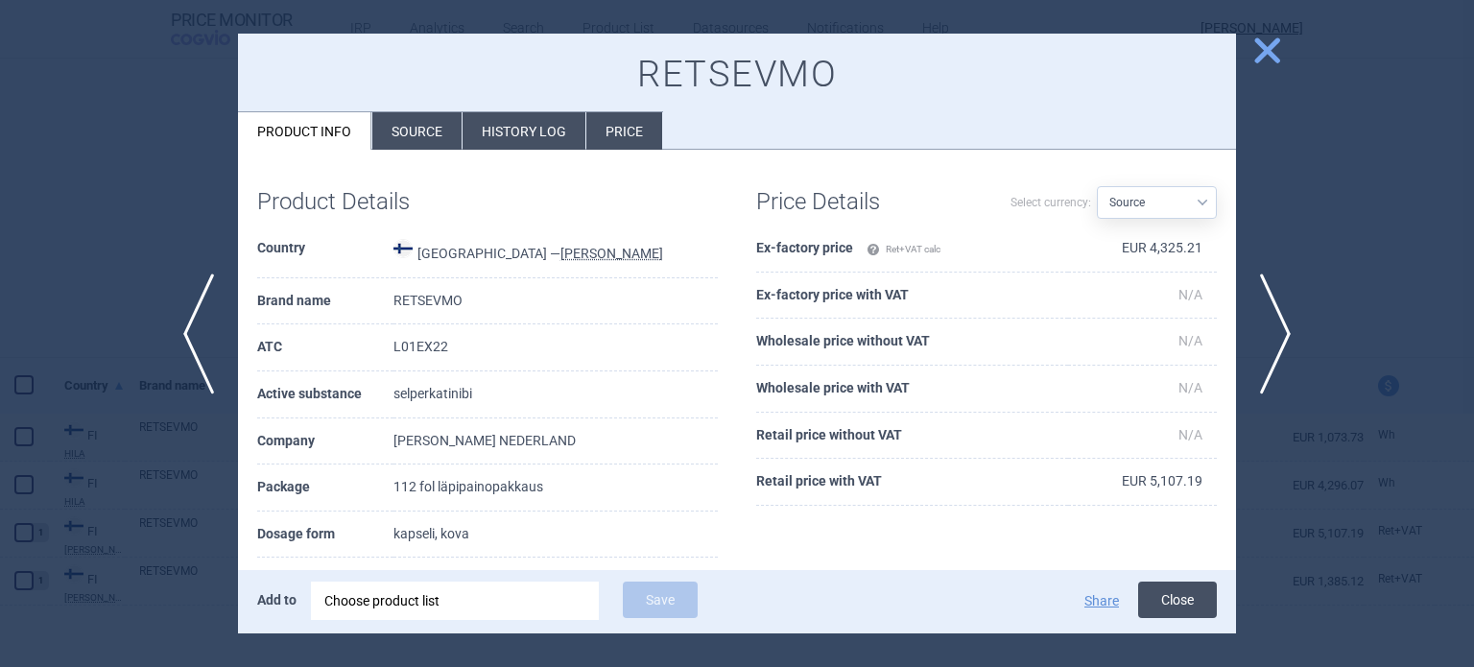
click at [1155, 601] on button "Close" at bounding box center [1177, 600] width 79 height 36
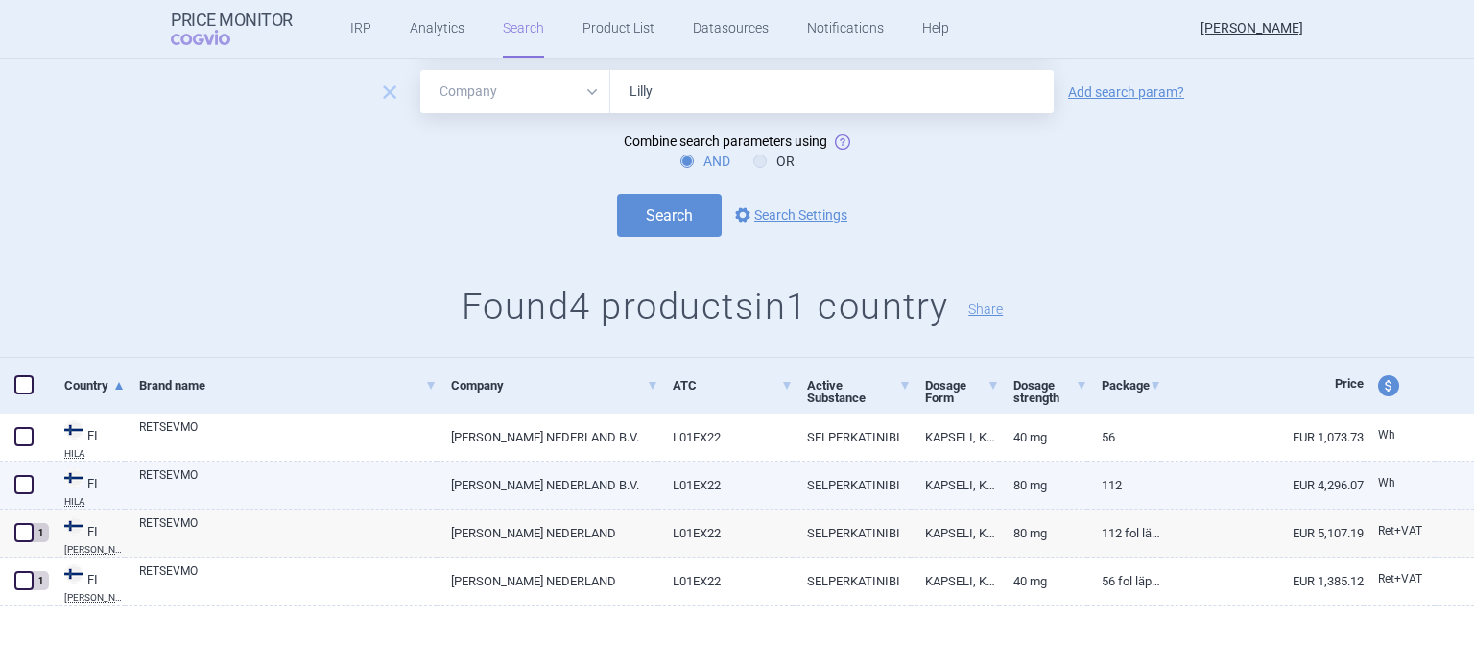
click at [1106, 489] on link "112" at bounding box center [1125, 485] width 74 height 47
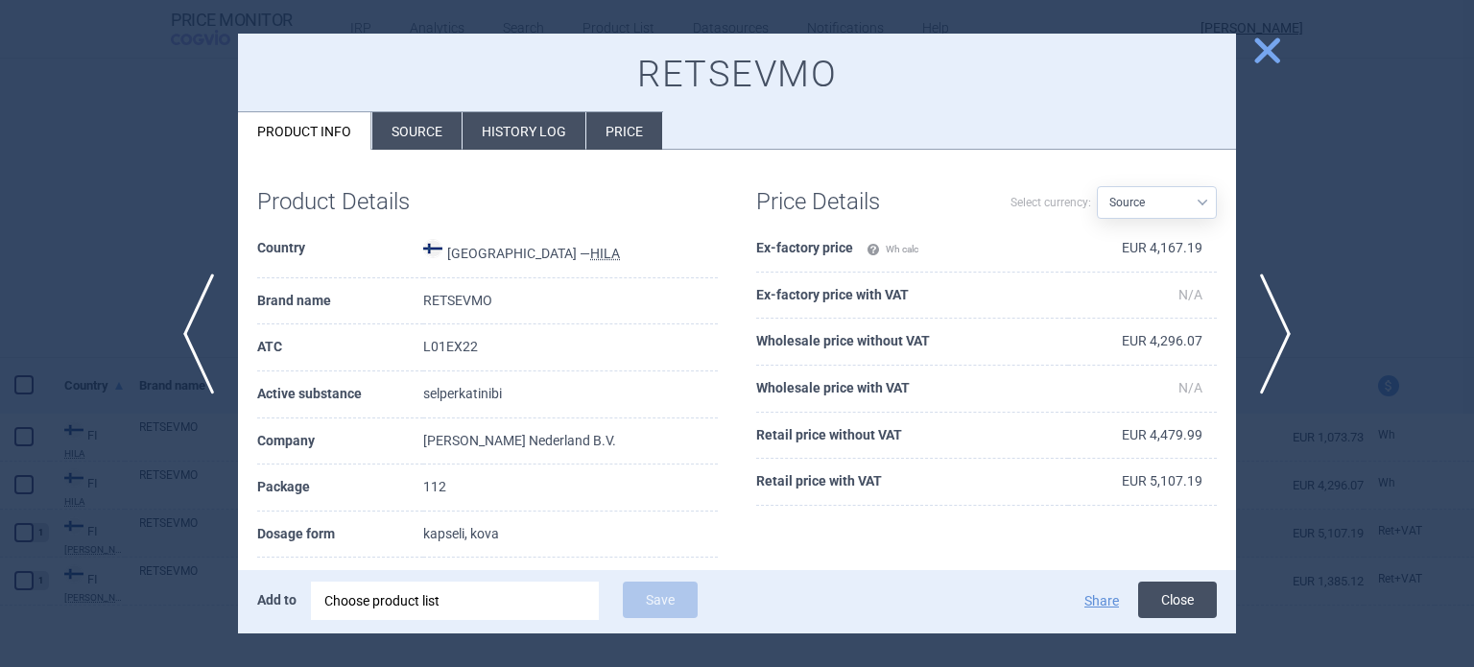
click at [1195, 602] on button "Close" at bounding box center [1177, 600] width 79 height 36
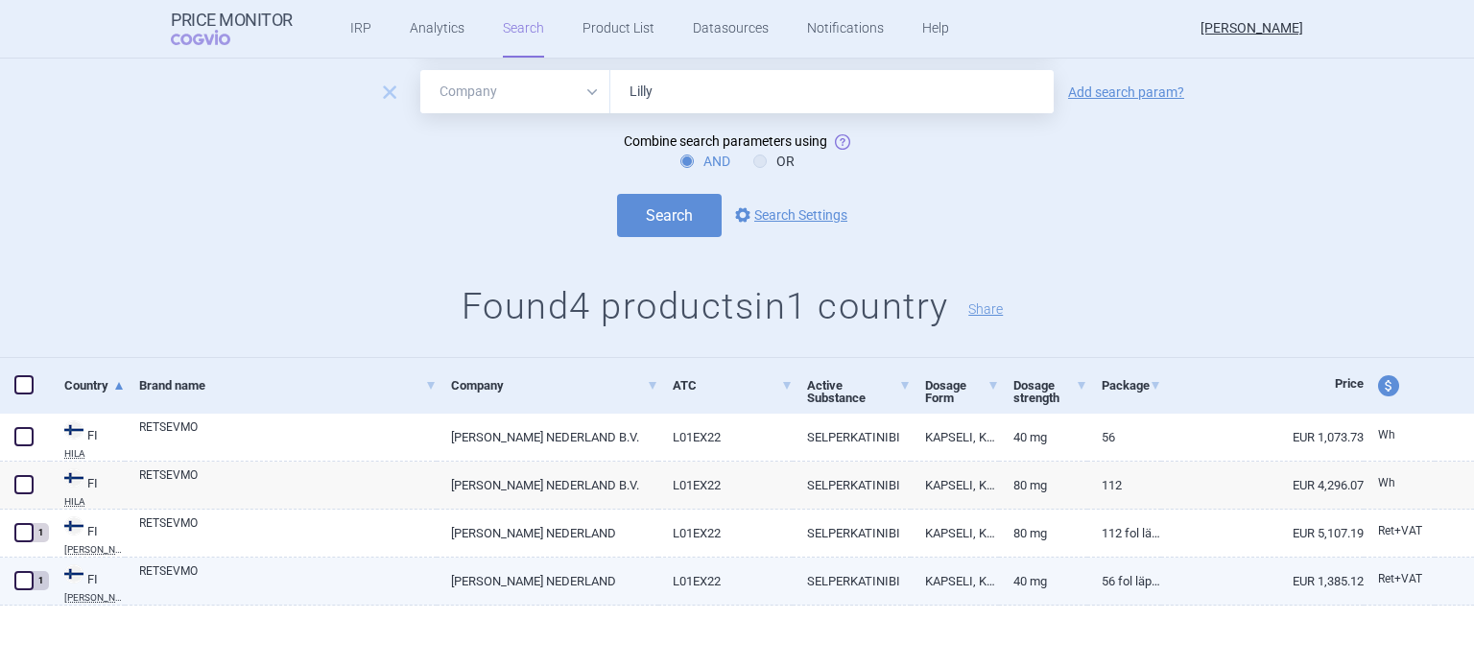
click at [1110, 586] on link "56 fol läpipainopakkaus" at bounding box center [1125, 581] width 74 height 47
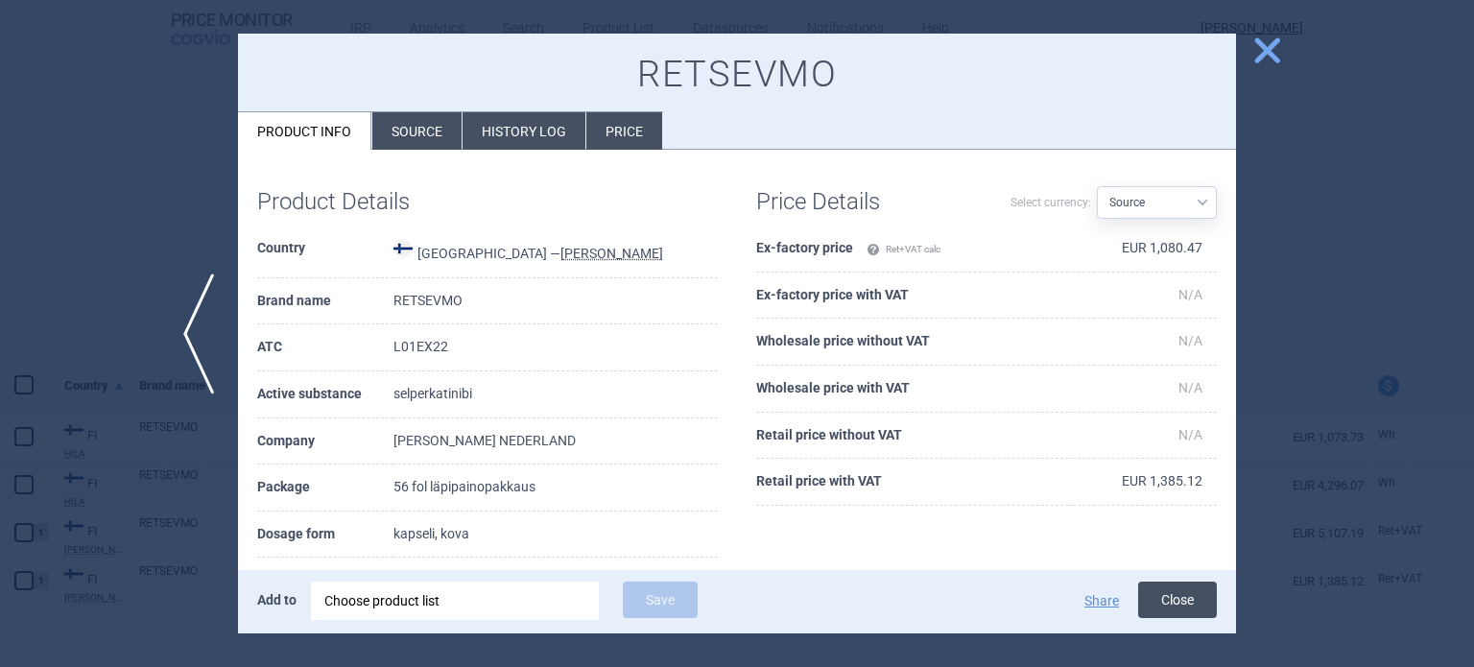
click at [1171, 596] on button "Close" at bounding box center [1177, 600] width 79 height 36
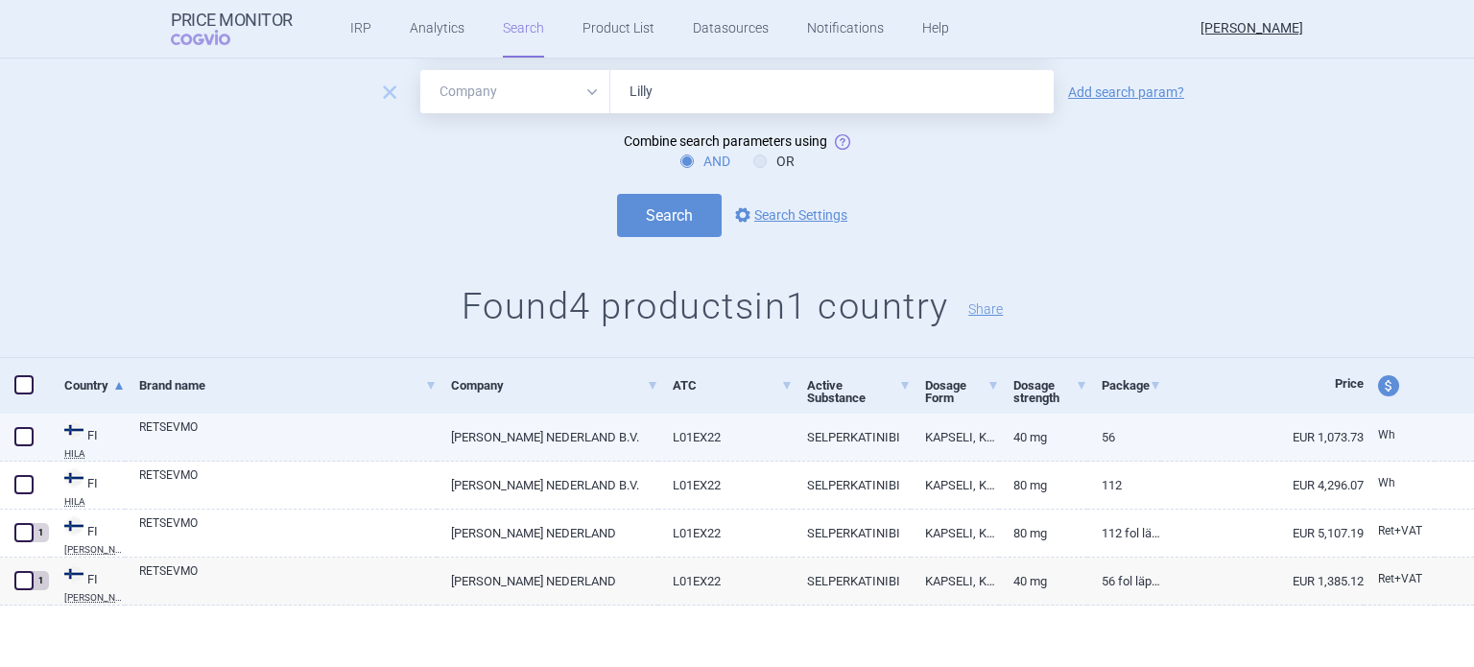
click at [1140, 437] on link "56" at bounding box center [1125, 437] width 74 height 47
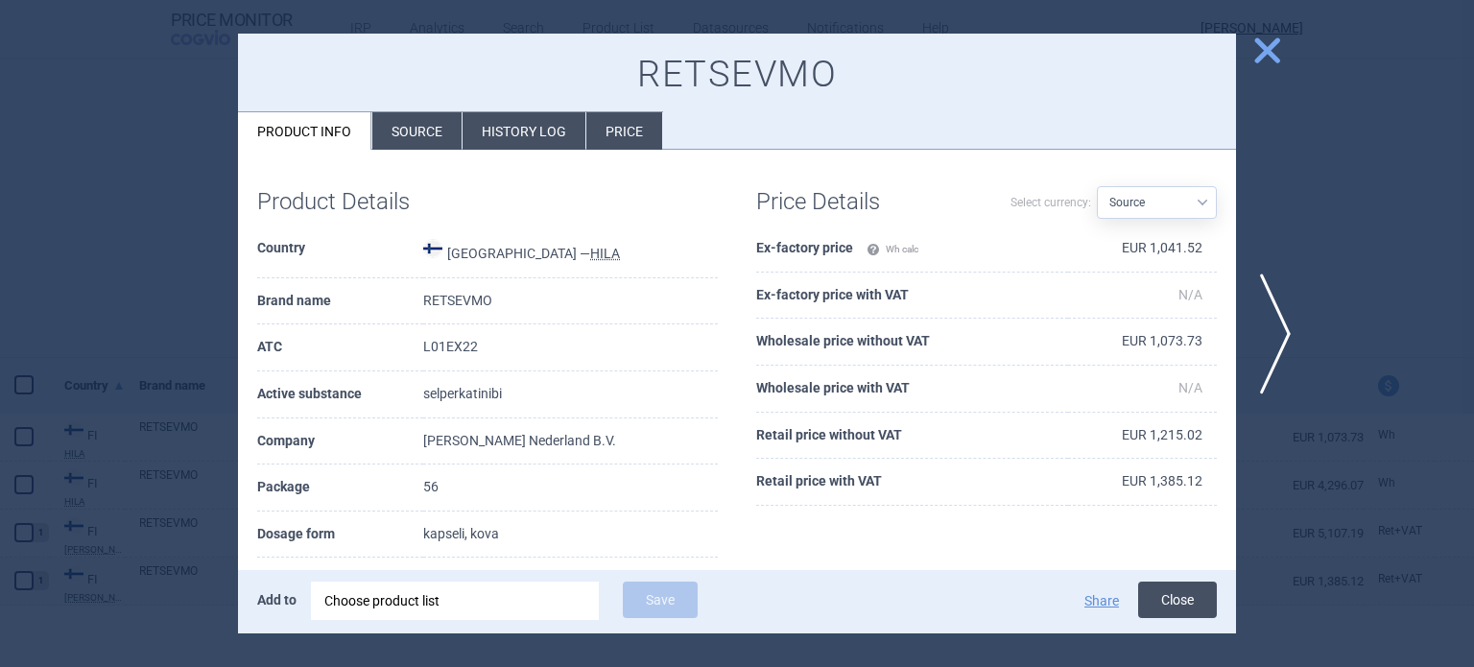
click at [1194, 607] on button "Close" at bounding box center [1177, 600] width 79 height 36
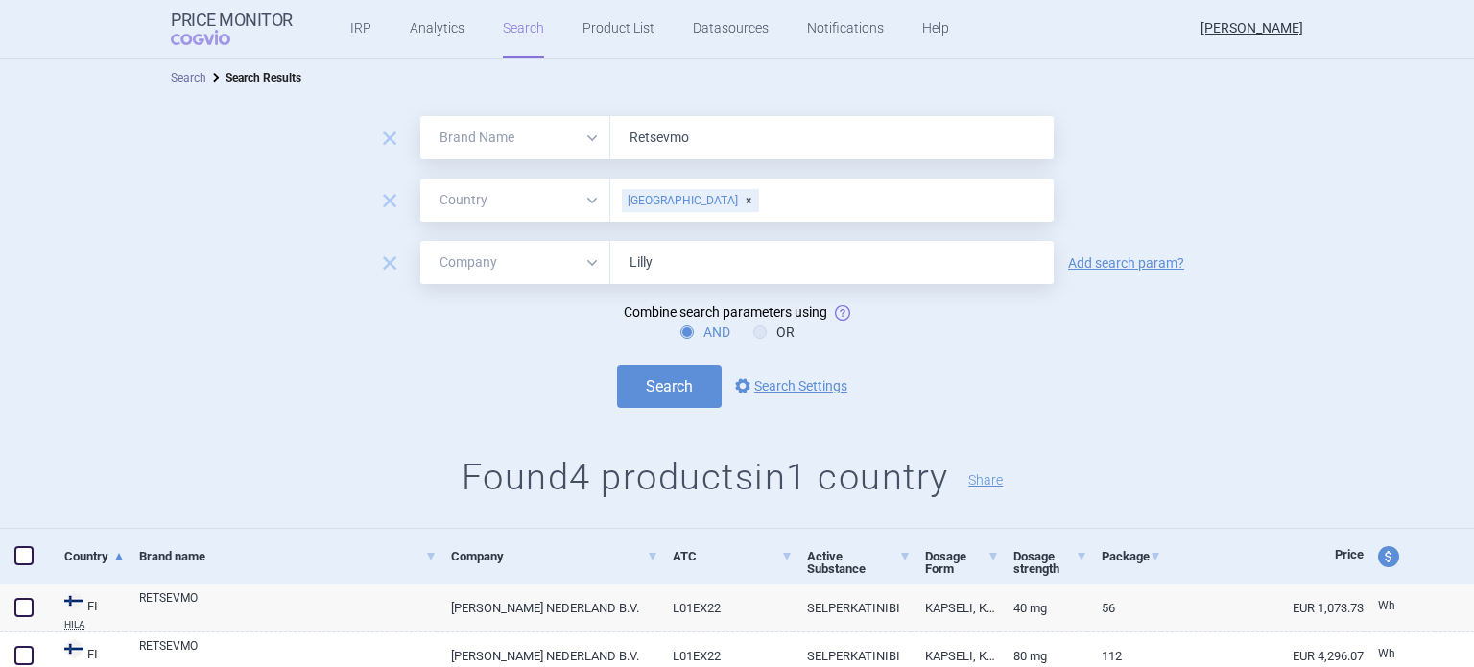
click at [666, 199] on div "[GEOGRAPHIC_DATA]" at bounding box center [690, 200] width 137 height 23
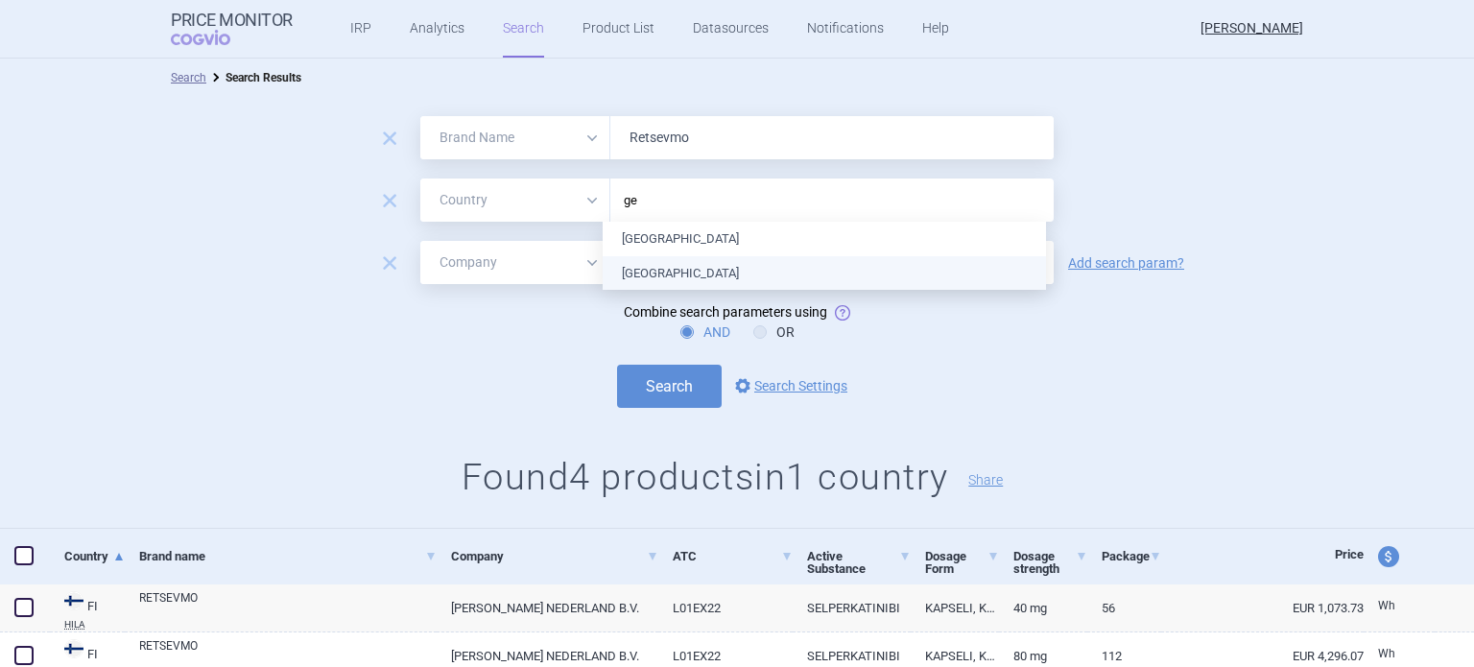
type input "ger"
click at [690, 272] on ul "[GEOGRAPHIC_DATA] [GEOGRAPHIC_DATA]" at bounding box center [824, 256] width 443 height 68
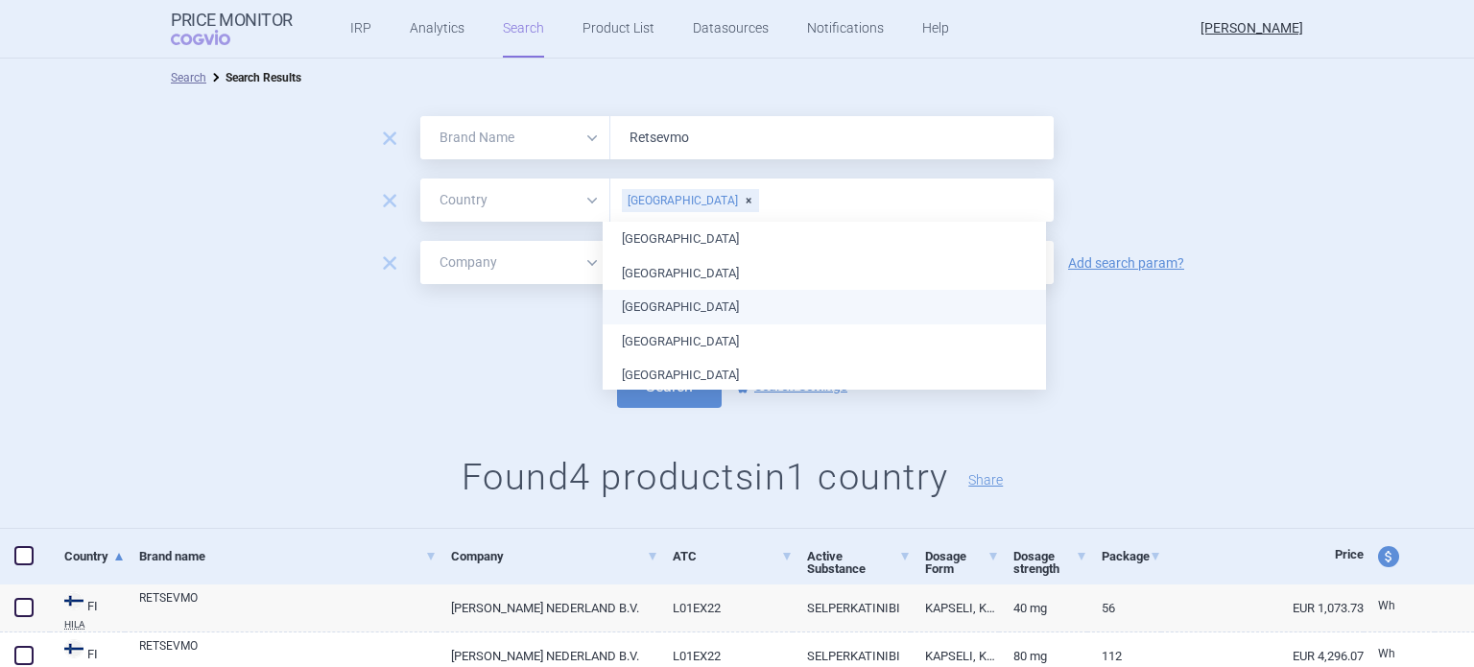
click at [1185, 357] on form "remove All Brand Name ATC Company Active Substance Country Newer than Retsevmo …" at bounding box center [737, 262] width 1474 height 292
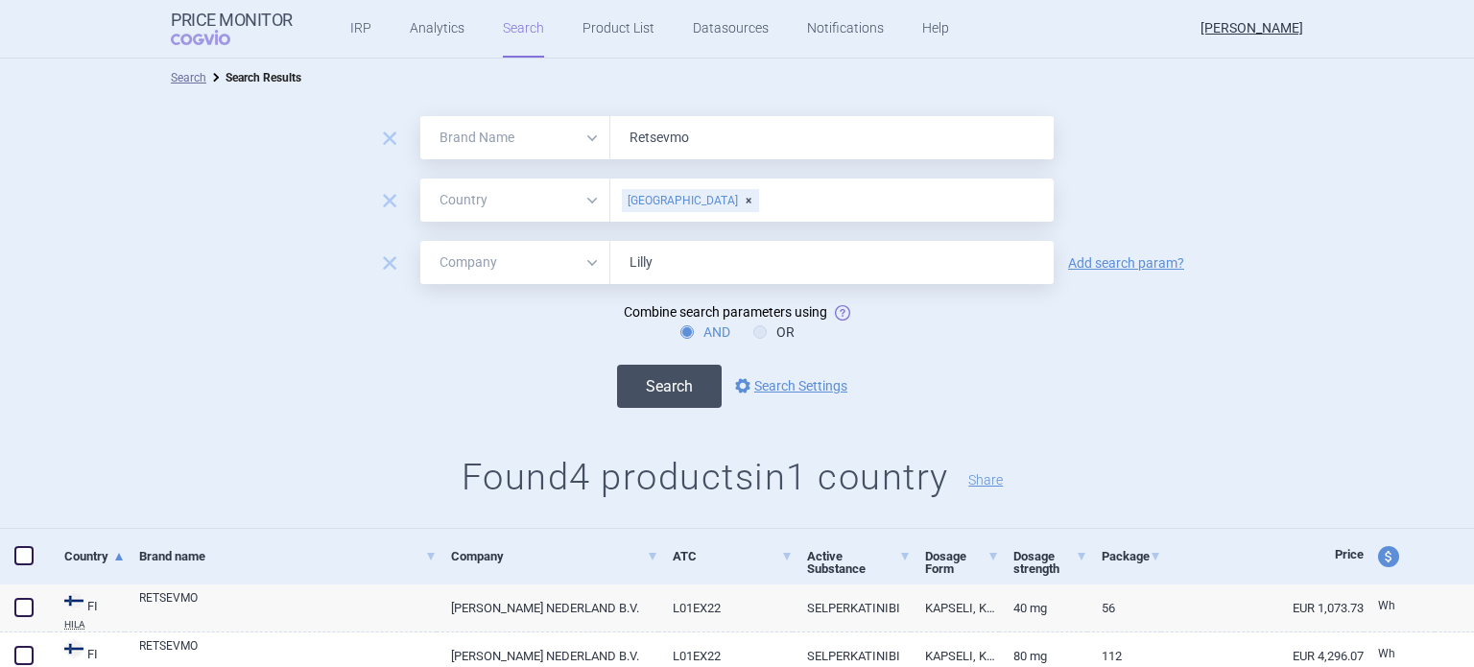
click at [658, 387] on button "Search" at bounding box center [669, 386] width 105 height 43
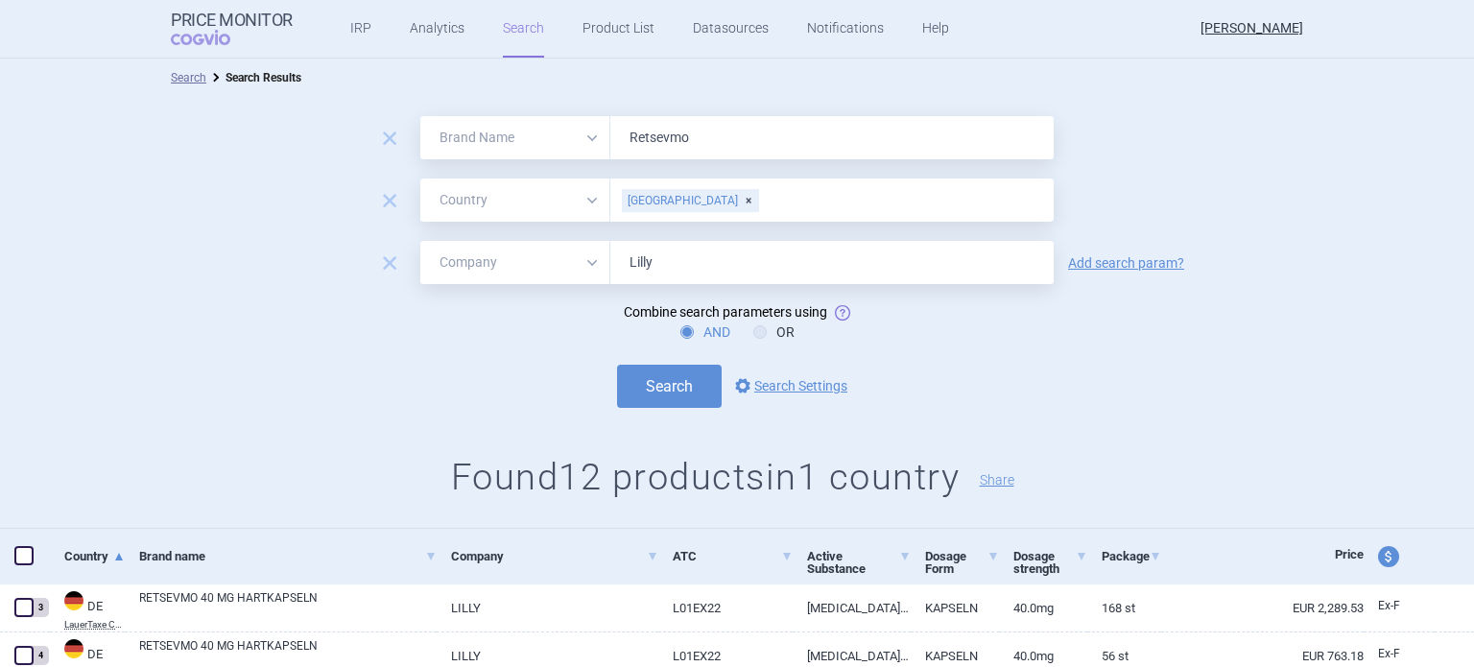
click at [676, 201] on div "[GEOGRAPHIC_DATA]" at bounding box center [690, 200] width 137 height 23
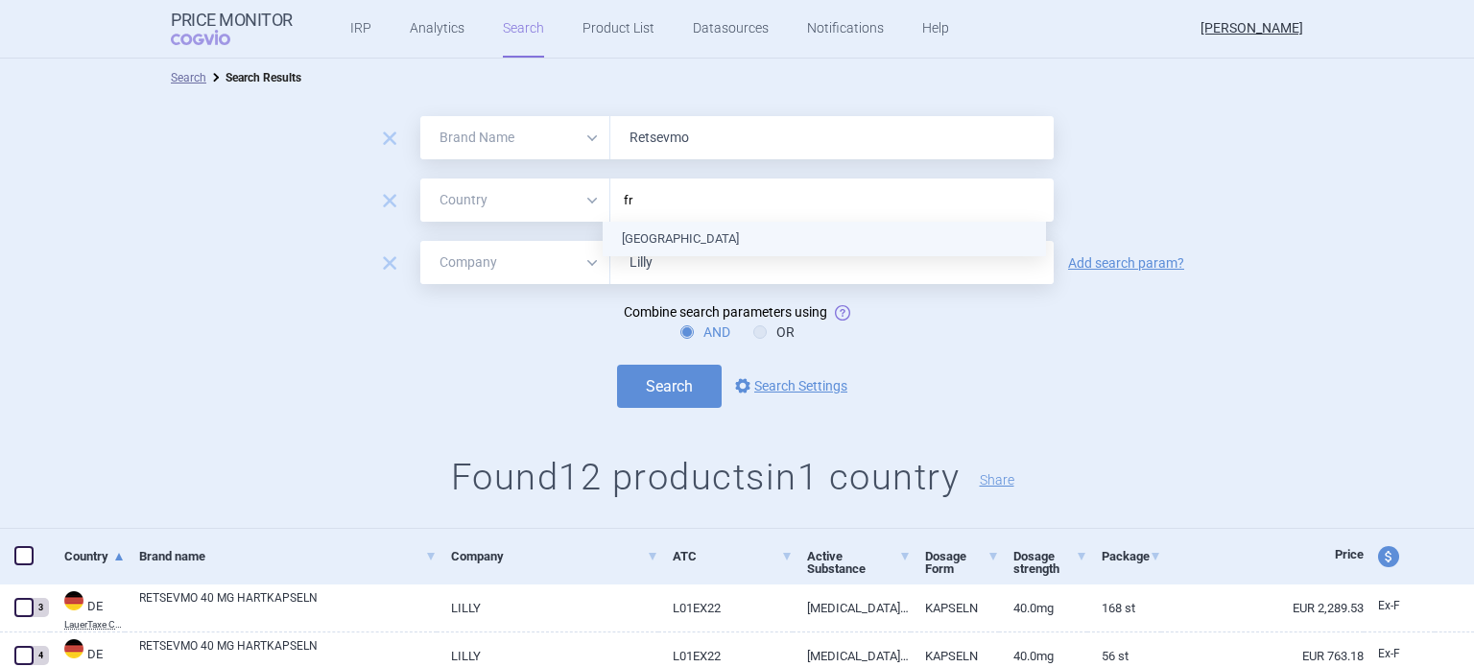
type input "fra"
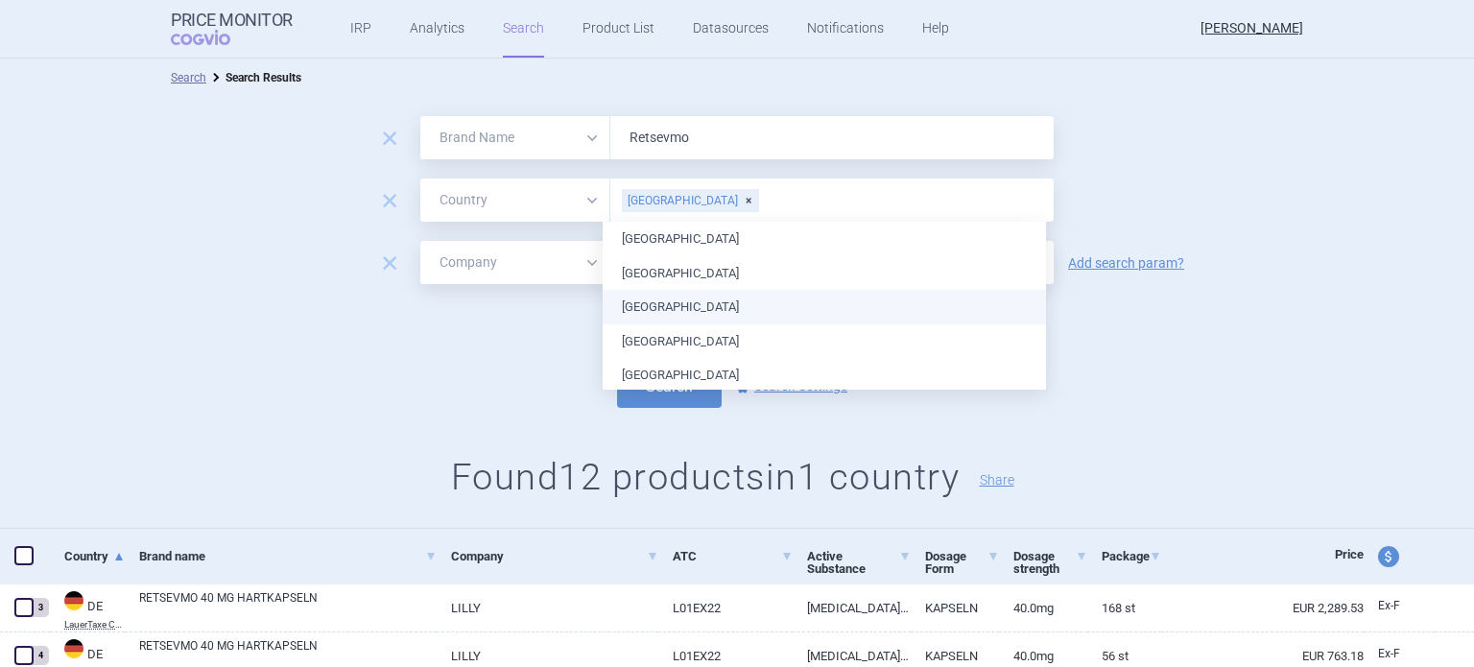
click at [1218, 317] on form "remove All Brand Name ATC Company Active Substance Country Newer than Retsevmo …" at bounding box center [737, 262] width 1474 height 292
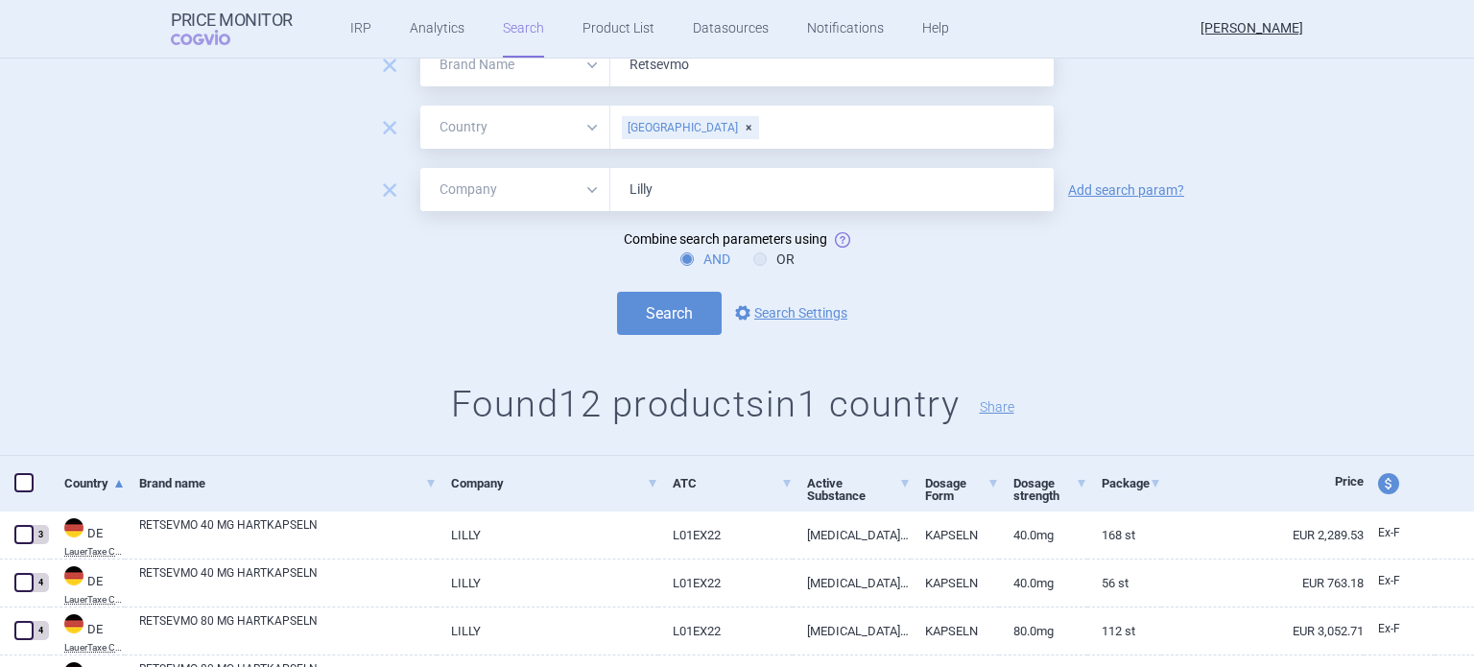
scroll to position [192, 0]
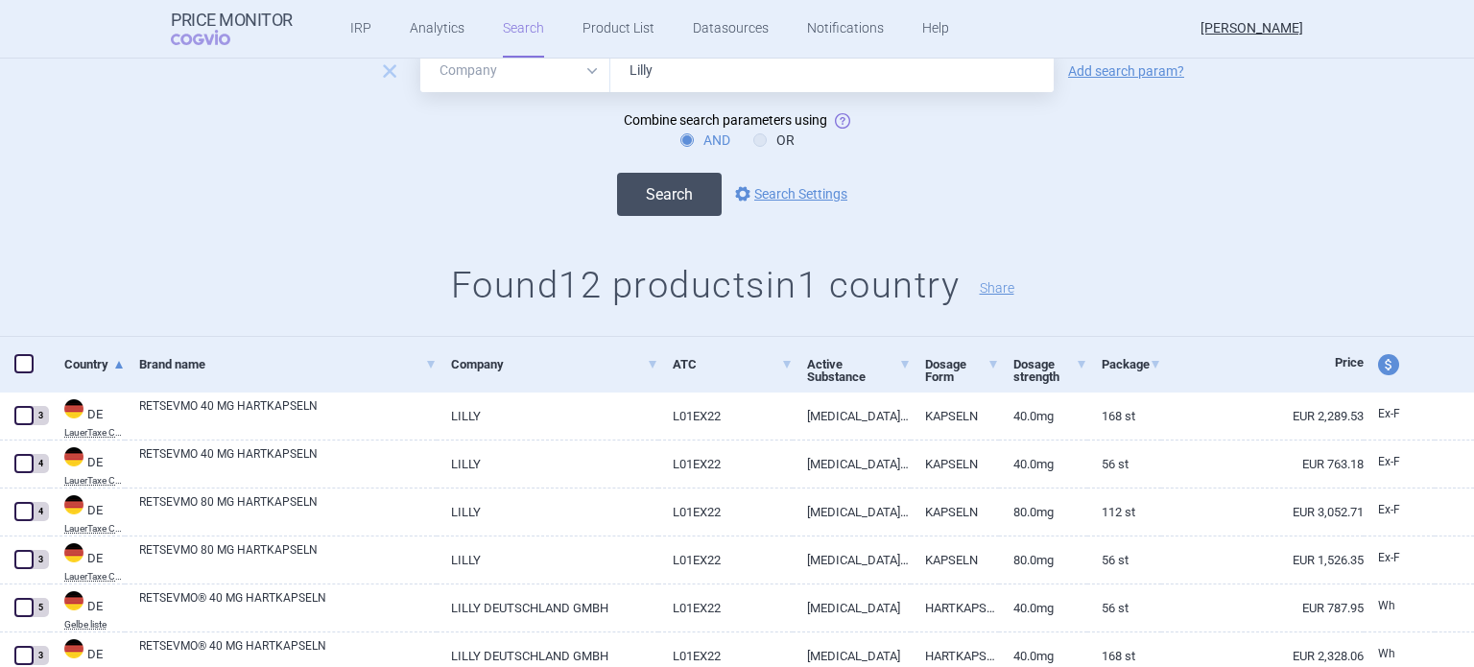
click at [668, 197] on button "Search" at bounding box center [669, 194] width 105 height 43
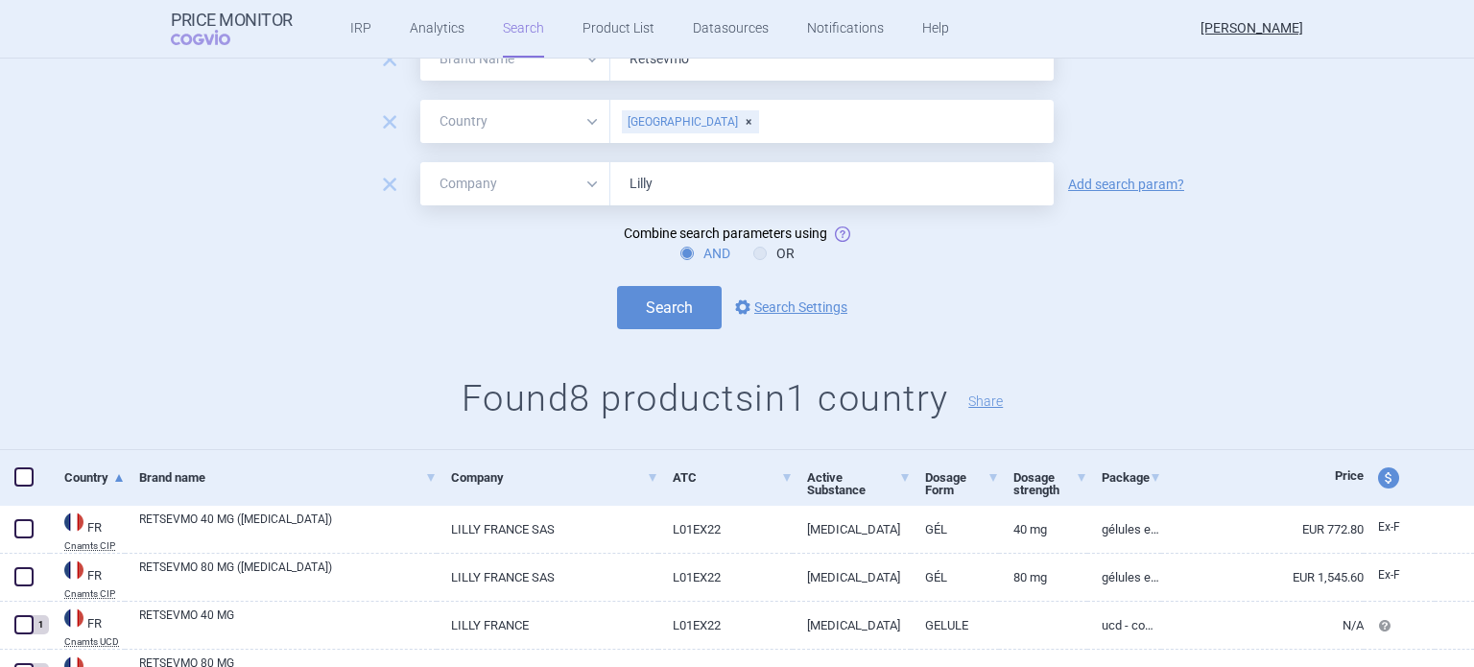
scroll to position [288, 0]
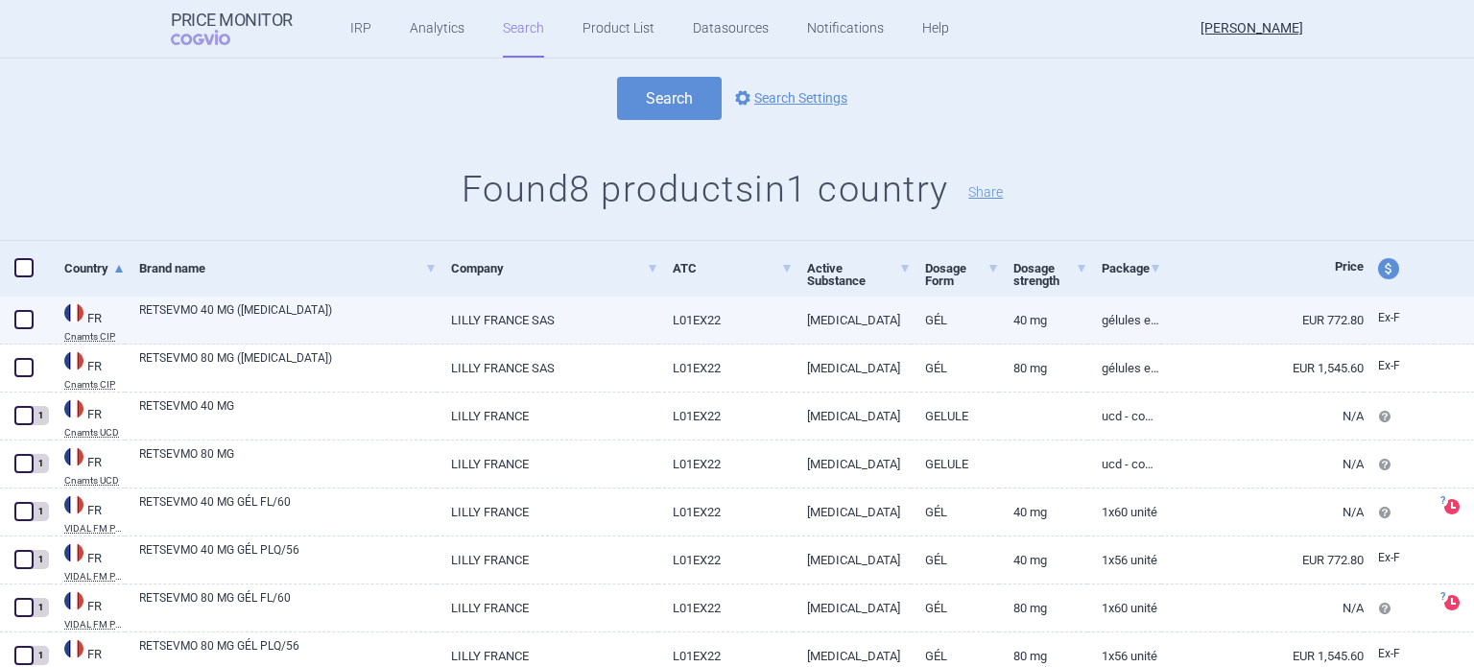
click at [1045, 323] on link "40 mg" at bounding box center [1043, 320] width 88 height 47
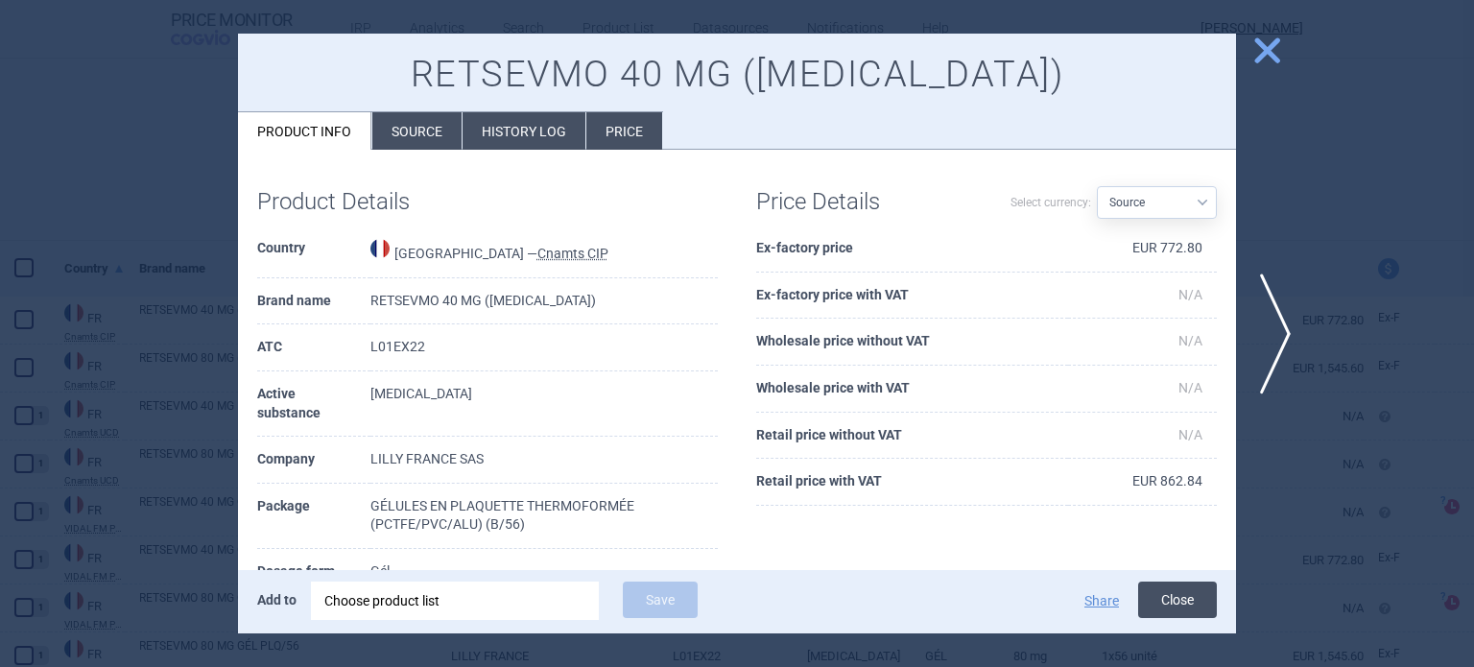
click at [1196, 599] on button "Close" at bounding box center [1177, 600] width 79 height 36
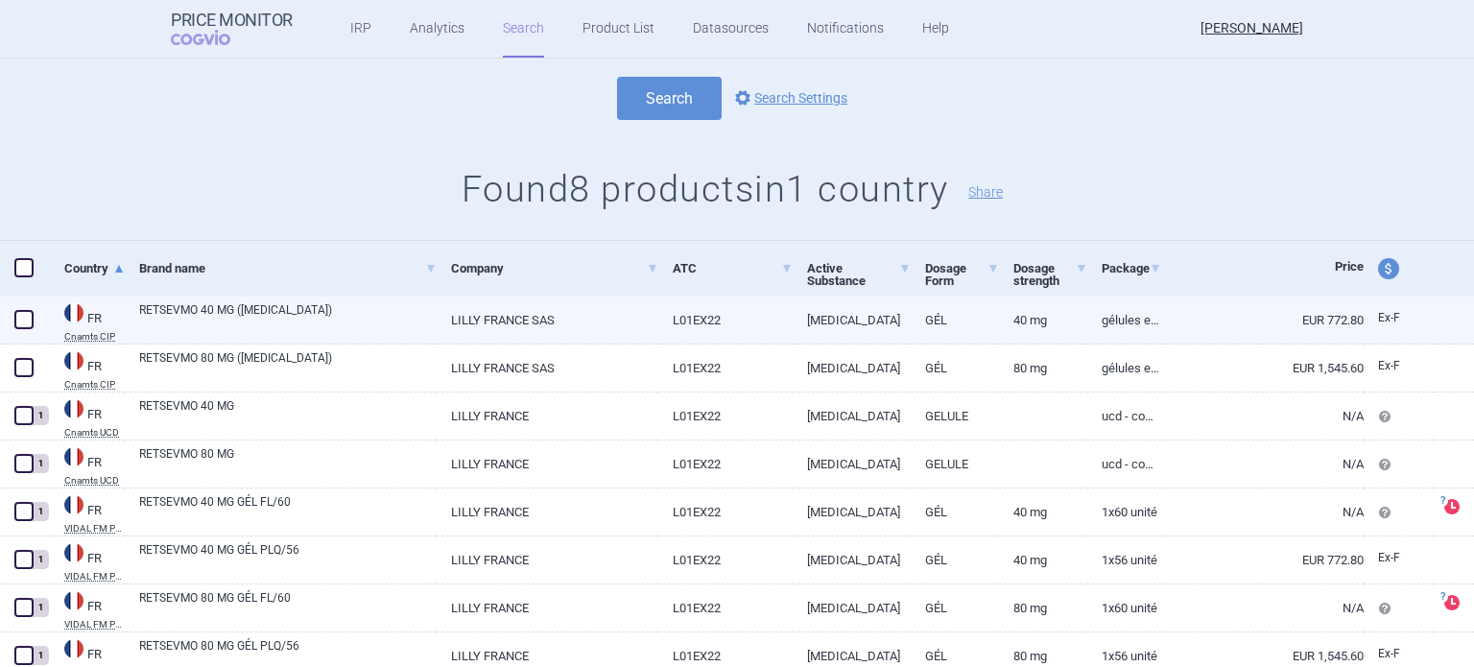
click at [882, 329] on link "[MEDICAL_DATA]" at bounding box center [852, 320] width 118 height 47
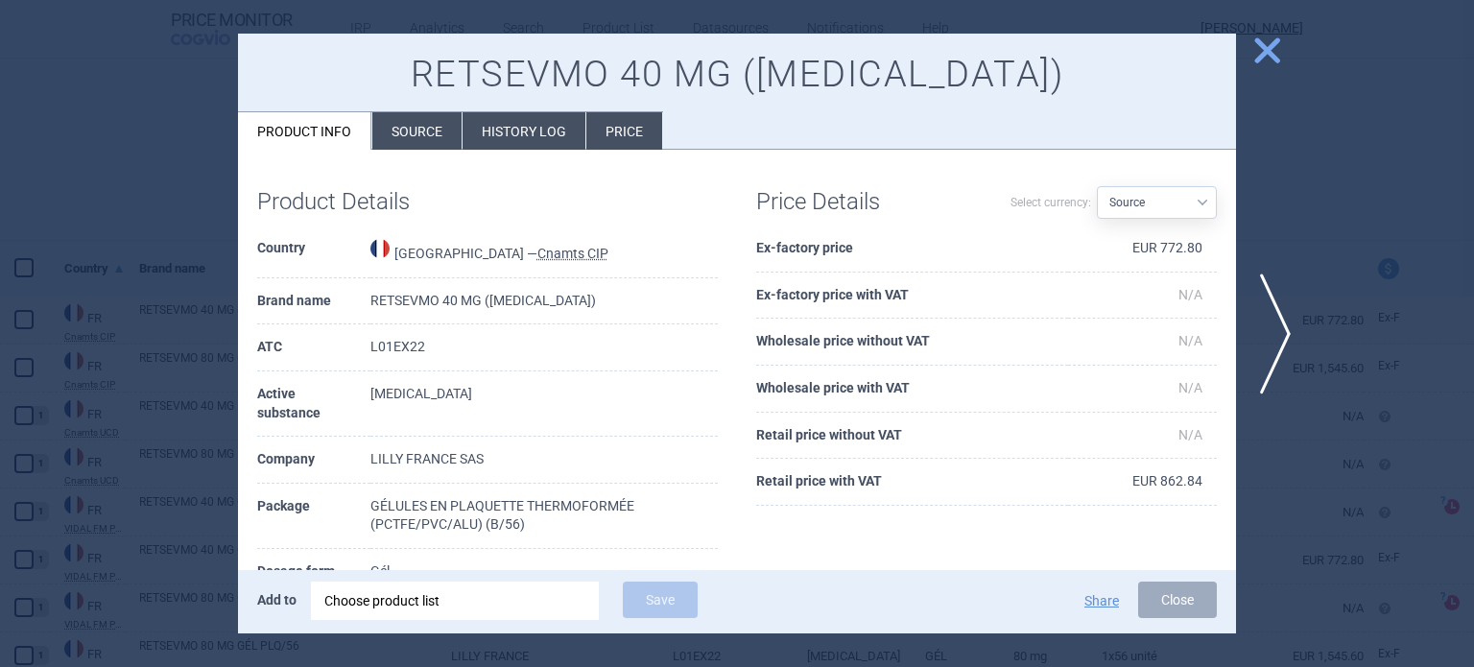
click at [415, 130] on li "Source" at bounding box center [416, 130] width 89 height 37
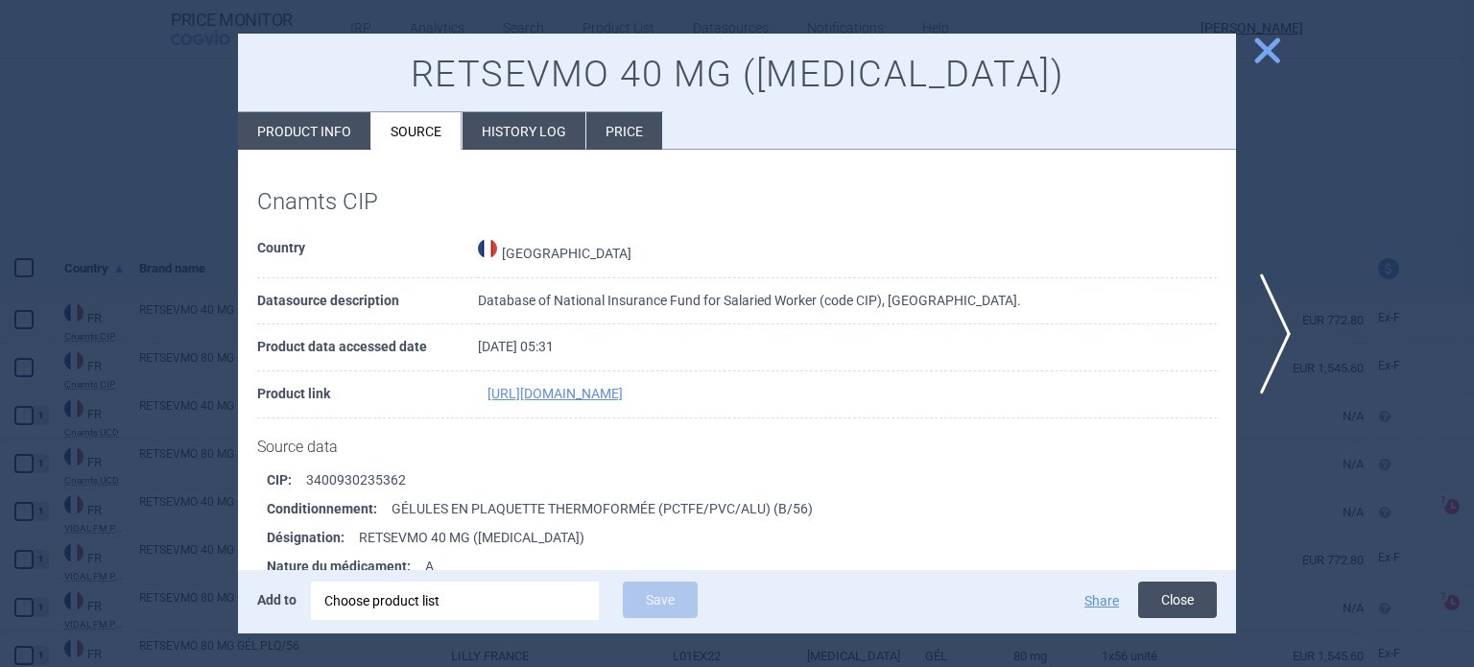
click at [1159, 602] on button "Close" at bounding box center [1177, 600] width 79 height 36
